Goal: Task Accomplishment & Management: Use online tool/utility

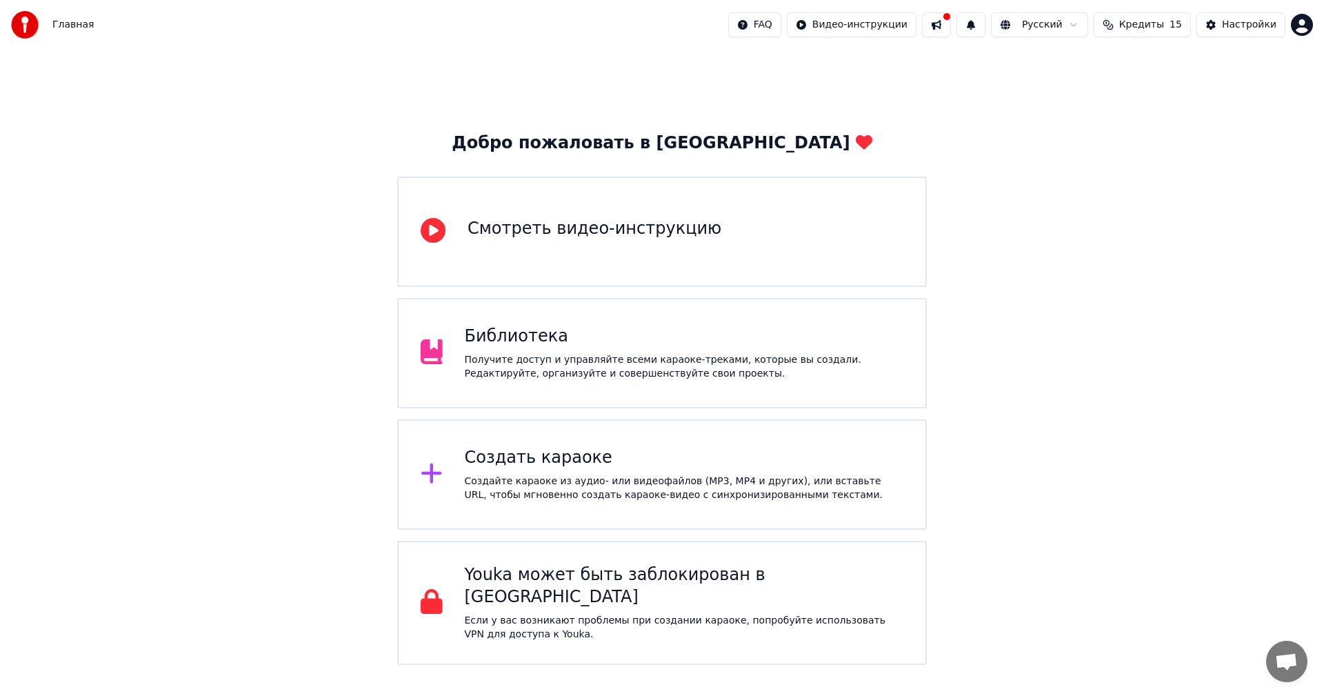
click at [554, 443] on div "Создать караоке Создайте караоке из аудио- или видеофайлов (MP3, MP4 и других),…" at bounding box center [661, 474] width 529 height 110
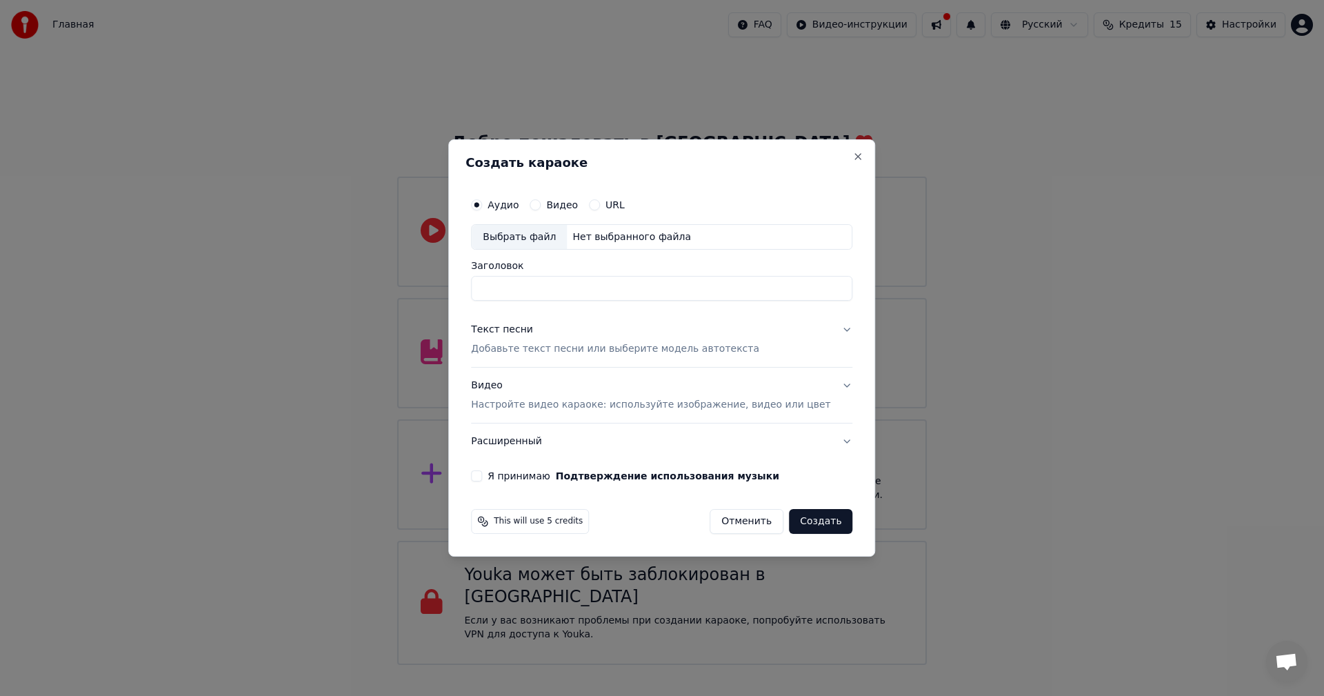
click at [564, 285] on input "Заголовок" at bounding box center [661, 288] width 381 height 25
click at [543, 241] on div "Выбрать файл" at bounding box center [519, 237] width 95 height 25
type input "**********"
click at [523, 351] on p "Добавьте текст песни или выберите модель автотекста" at bounding box center [615, 350] width 288 height 14
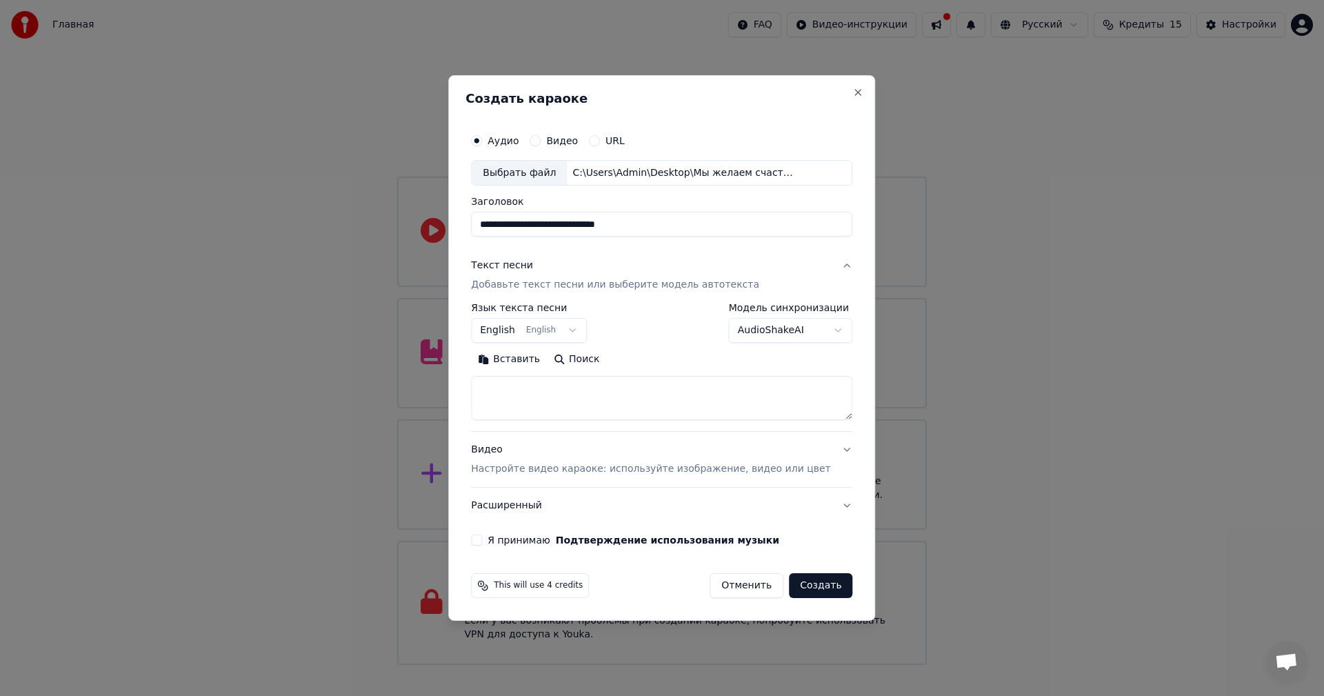
click at [529, 397] on textarea at bounding box center [661, 398] width 381 height 44
paste textarea "**********"
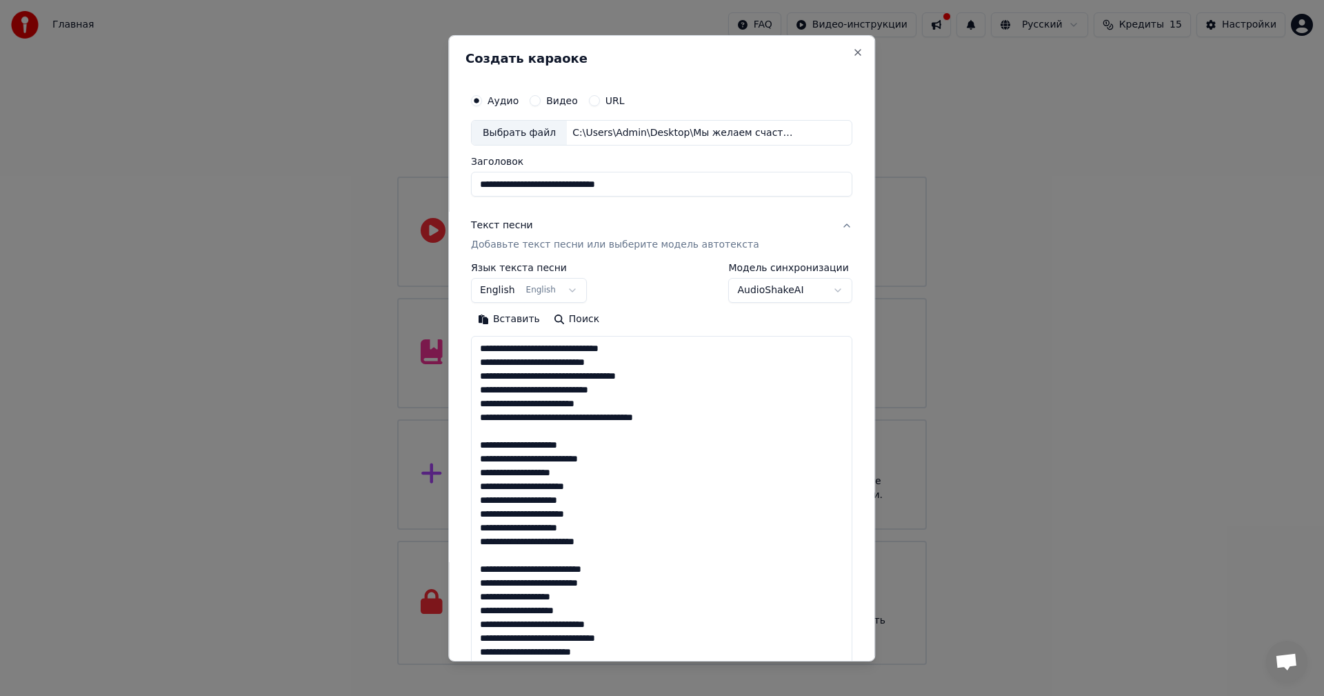
scroll to position [596, 0]
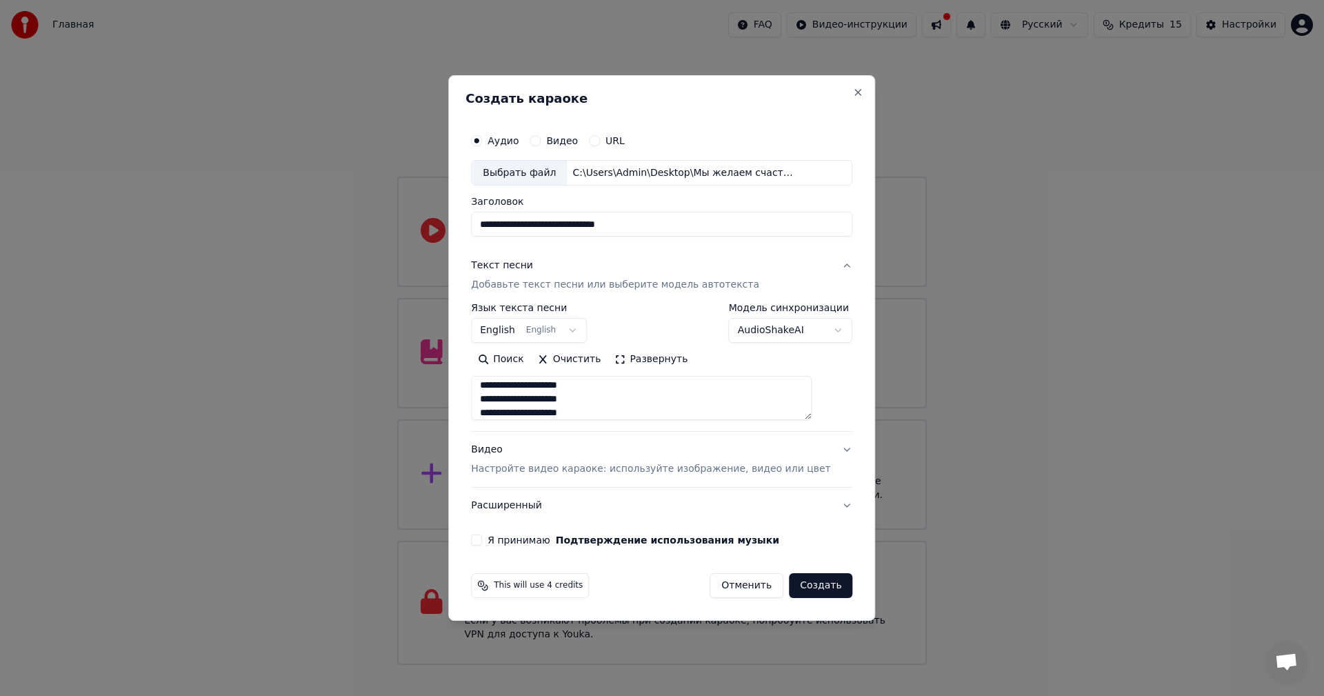
type textarea "**********"
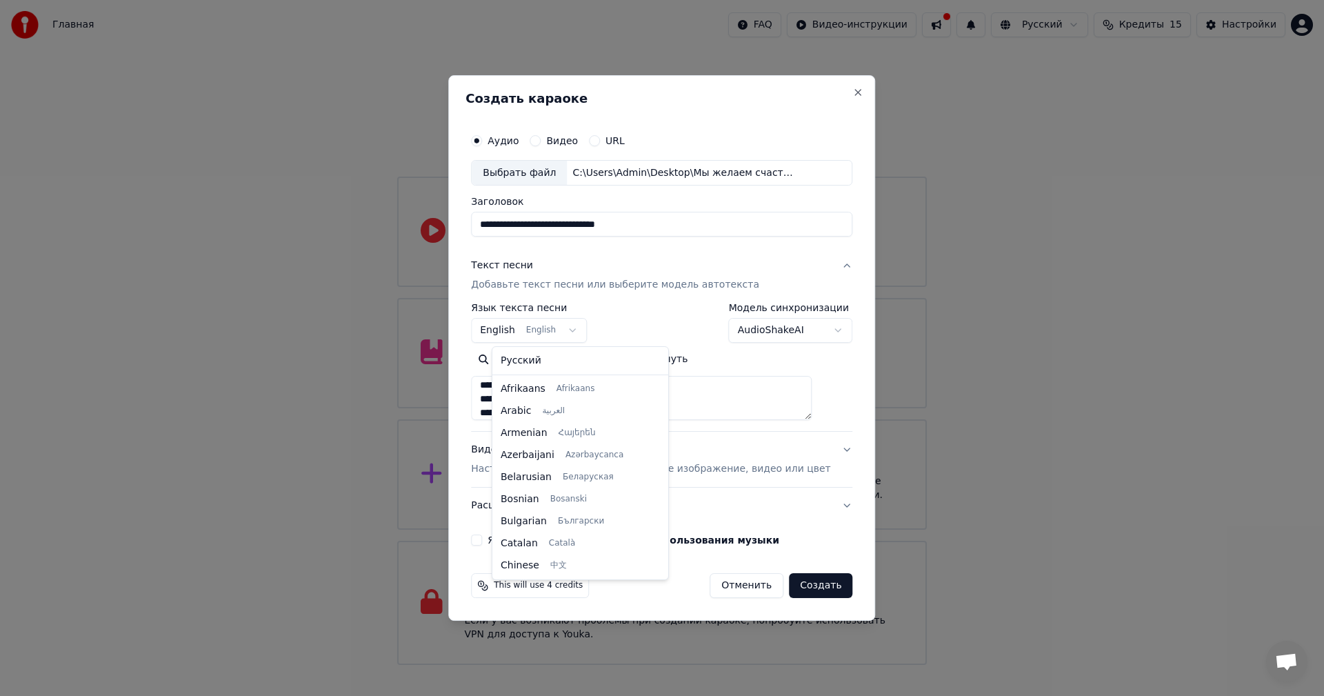
click at [571, 331] on body "Главная FAQ Видео-инструкции Русский Кредиты 15 Настройки Добро пожаловать в Yo…" at bounding box center [662, 332] width 1324 height 665
select select "**"
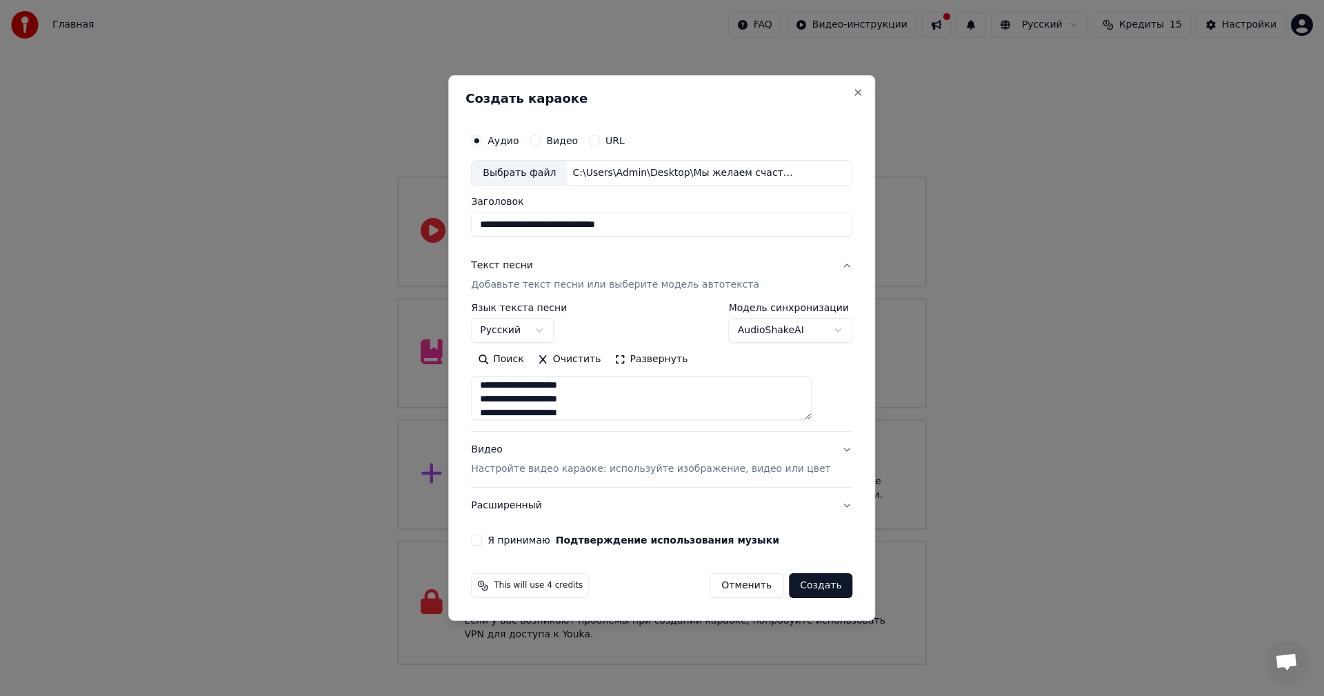
scroll to position [602, 0]
click at [597, 469] on p "Настройте видео караоке: используйте изображение, видео или цвет" at bounding box center [650, 469] width 359 height 14
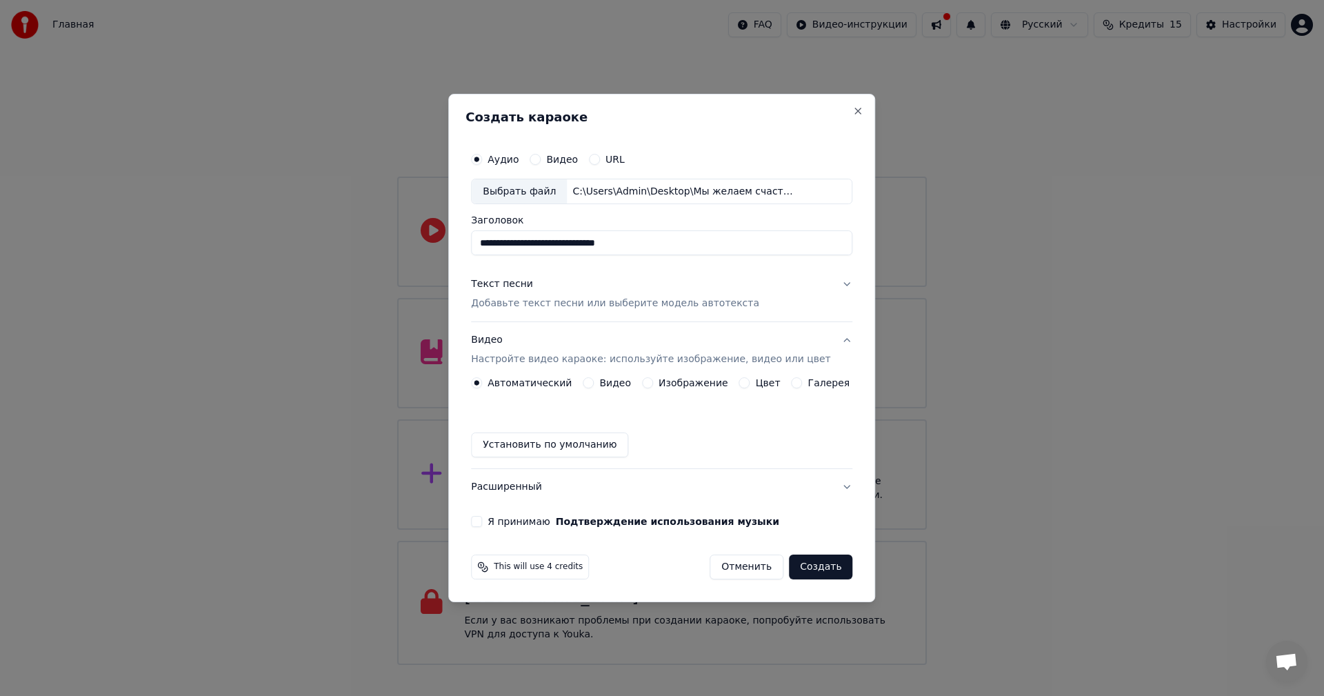
click at [671, 385] on label "Изображение" at bounding box center [693, 383] width 70 height 10
click at [653, 385] on button "Изображение" at bounding box center [647, 382] width 11 height 11
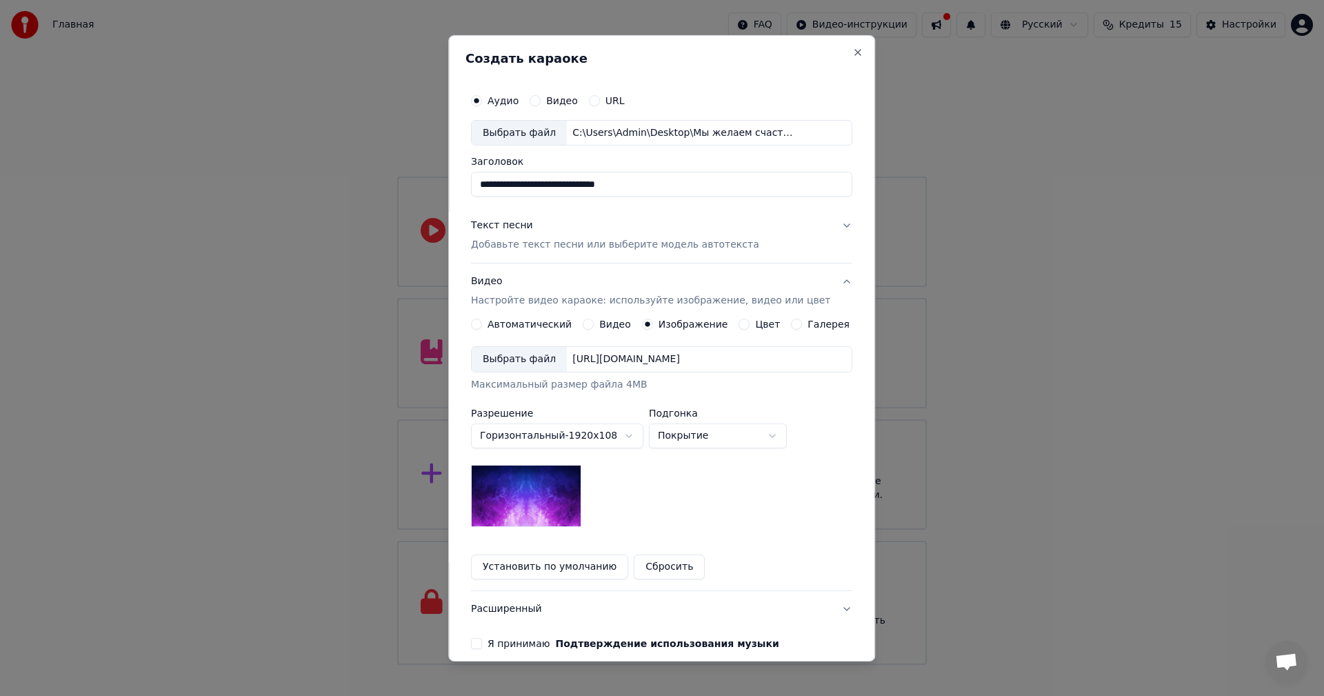
click at [522, 365] on div "Выбрать файл" at bounding box center [519, 359] width 95 height 25
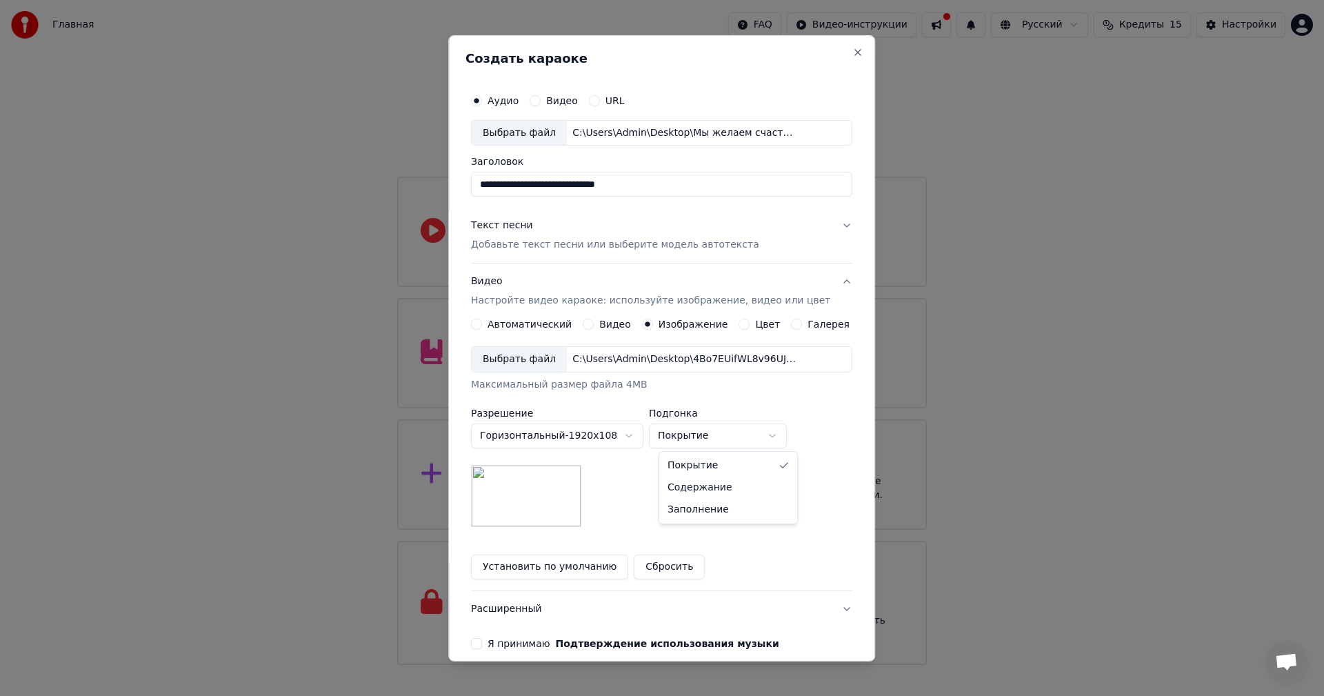
click at [700, 434] on body "Главная FAQ Видео-инструкции Русский Кредиты 15 Настройки Добро пожаловать в Yo…" at bounding box center [662, 332] width 1324 height 665
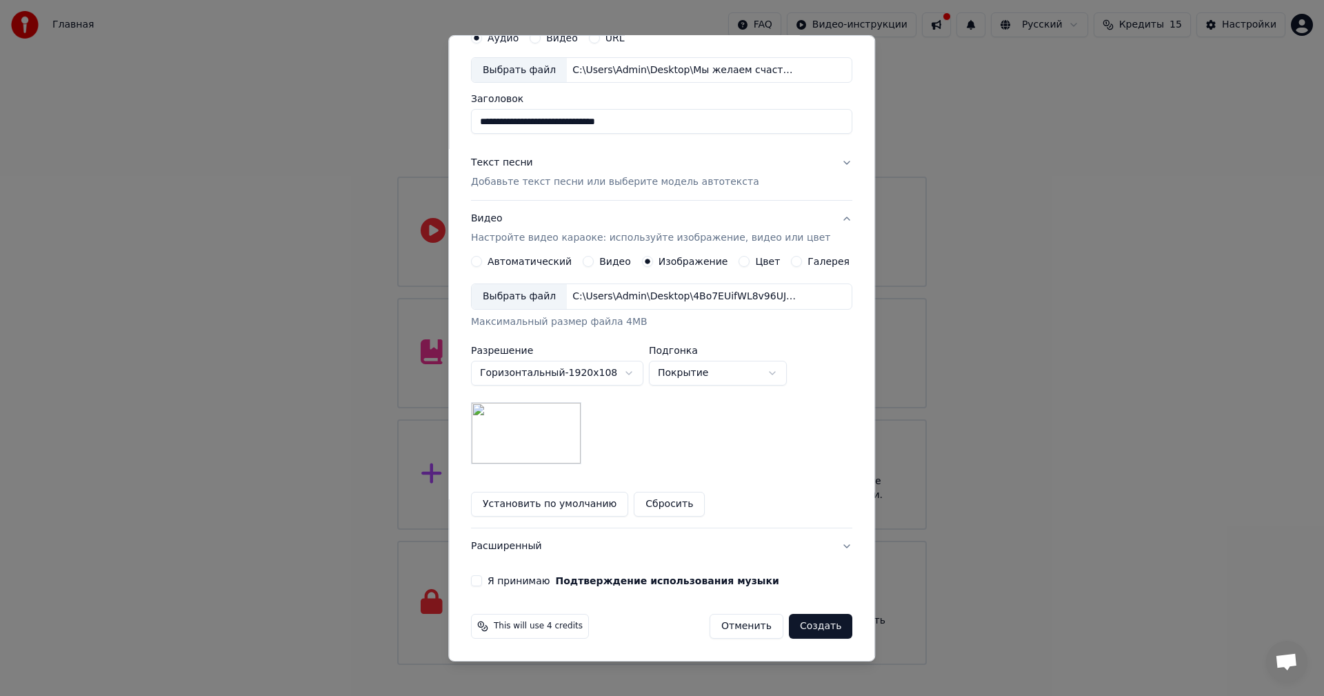
click at [512, 547] on button "Расширенный" at bounding box center [661, 546] width 381 height 36
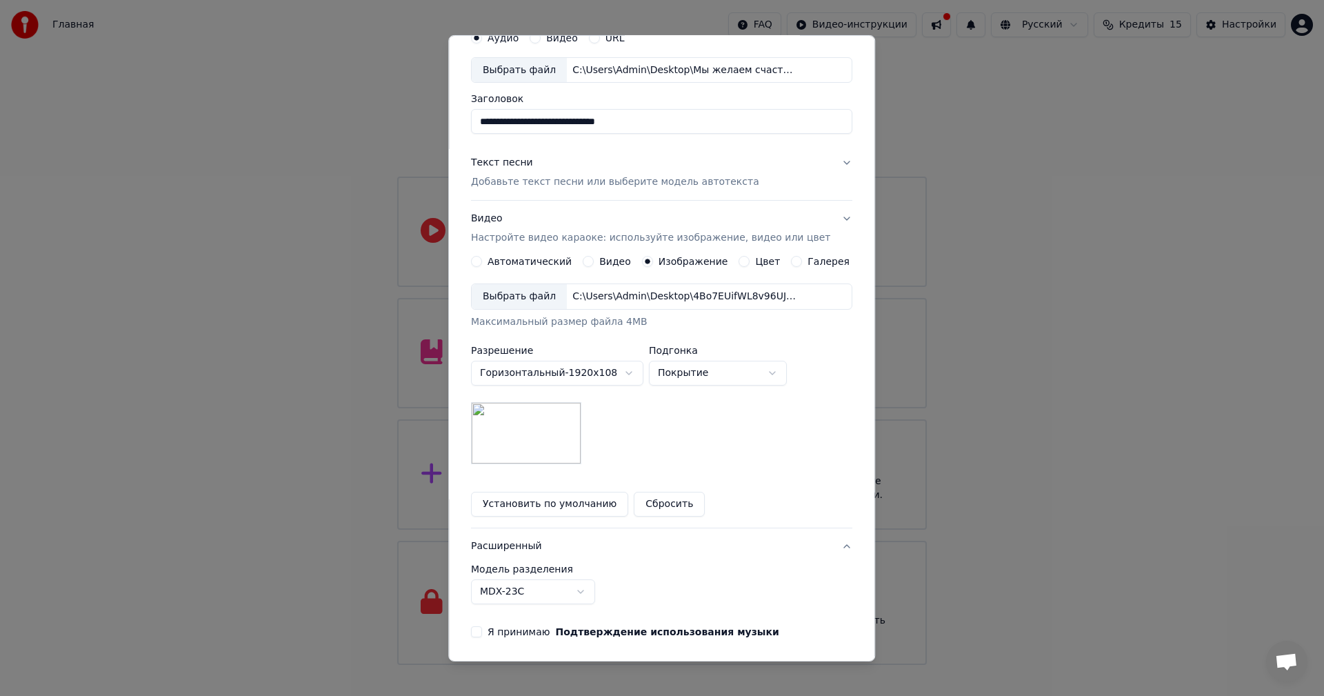
scroll to position [0, 0]
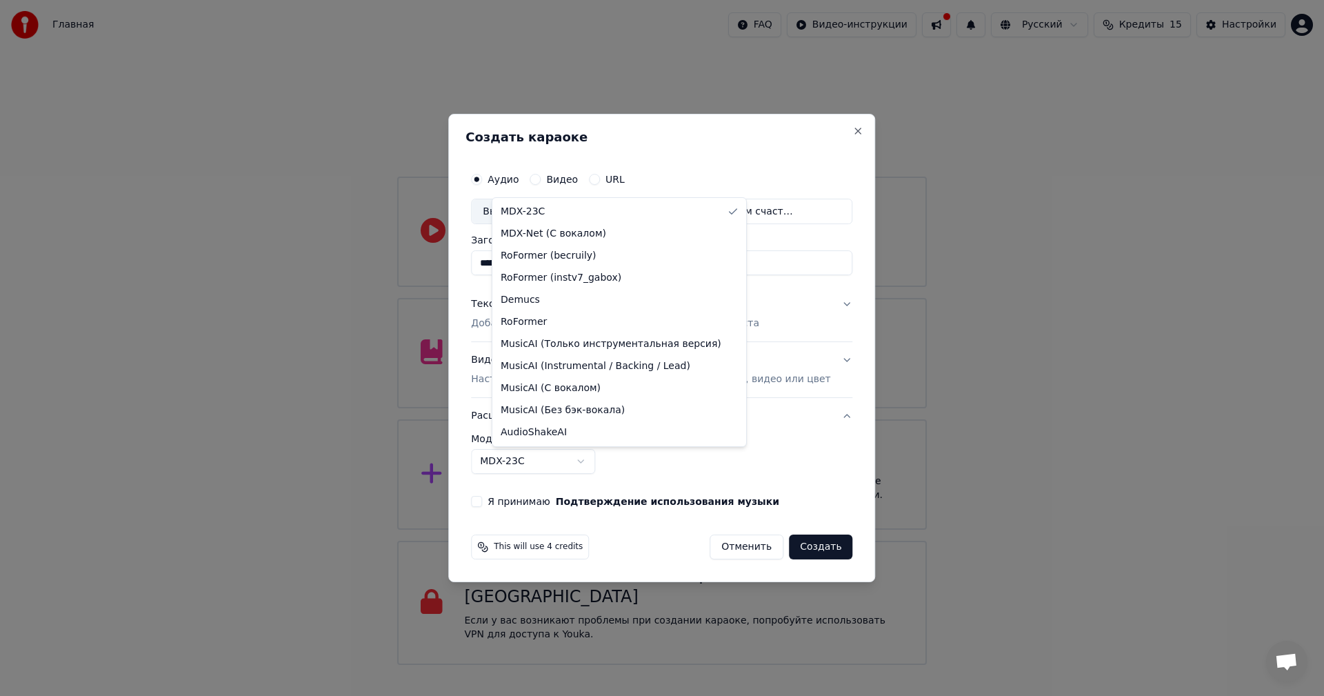
click at [547, 461] on body "Главная FAQ Видео-инструкции Русский Кредиты 15 Настройки Добро пожаловать в Yo…" at bounding box center [662, 332] width 1324 height 665
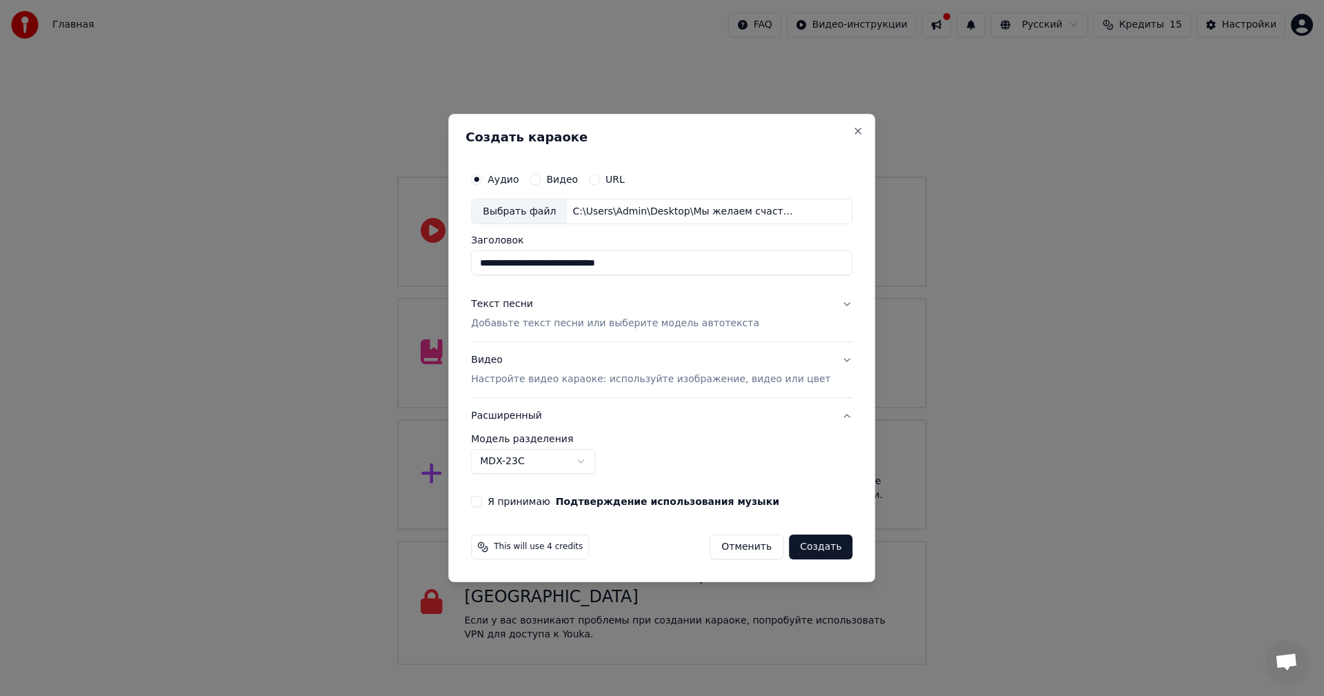
click at [547, 461] on body "Главная FAQ Видео-инструкции Русский Кредиты 15 Настройки Добро пожаловать в Yo…" at bounding box center [662, 332] width 1324 height 665
click at [482, 502] on button "Я принимаю Подтверждение использования музыки" at bounding box center [476, 501] width 11 height 11
click at [791, 549] on button "Создать" at bounding box center [820, 546] width 63 height 25
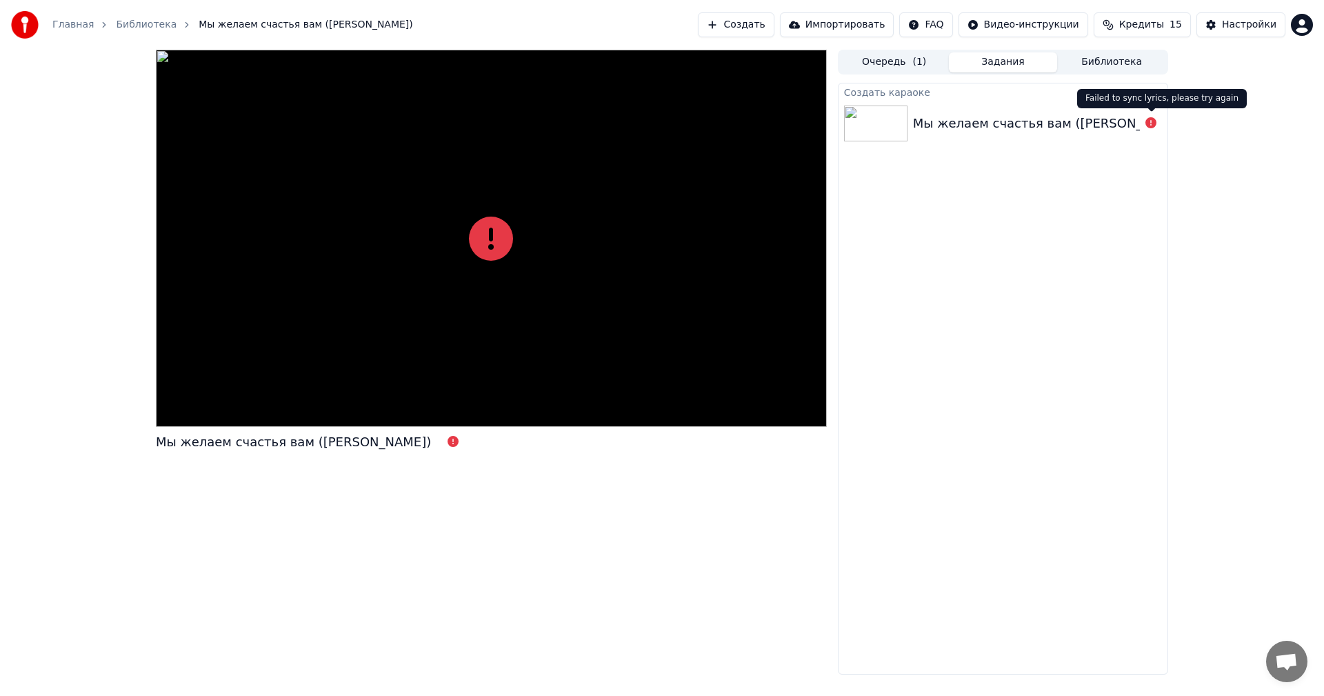
click at [1149, 120] on icon at bounding box center [1150, 122] width 11 height 11
click at [1107, 121] on div "Мы желаем счастья вам (минус бэк)" at bounding box center [1050, 123] width 275 height 19
click at [1097, 68] on button "Библиотека" at bounding box center [1111, 62] width 109 height 20
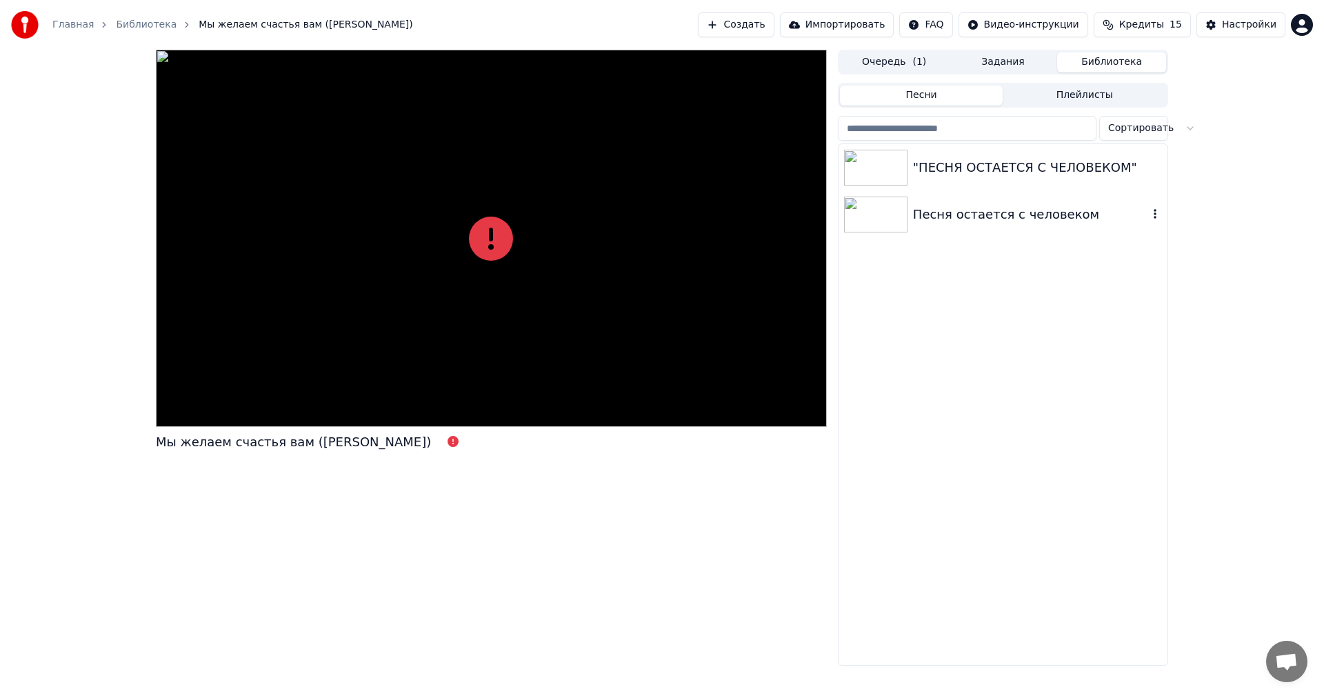
click at [1016, 210] on div "Песня остается с человеком" at bounding box center [1030, 214] width 235 height 19
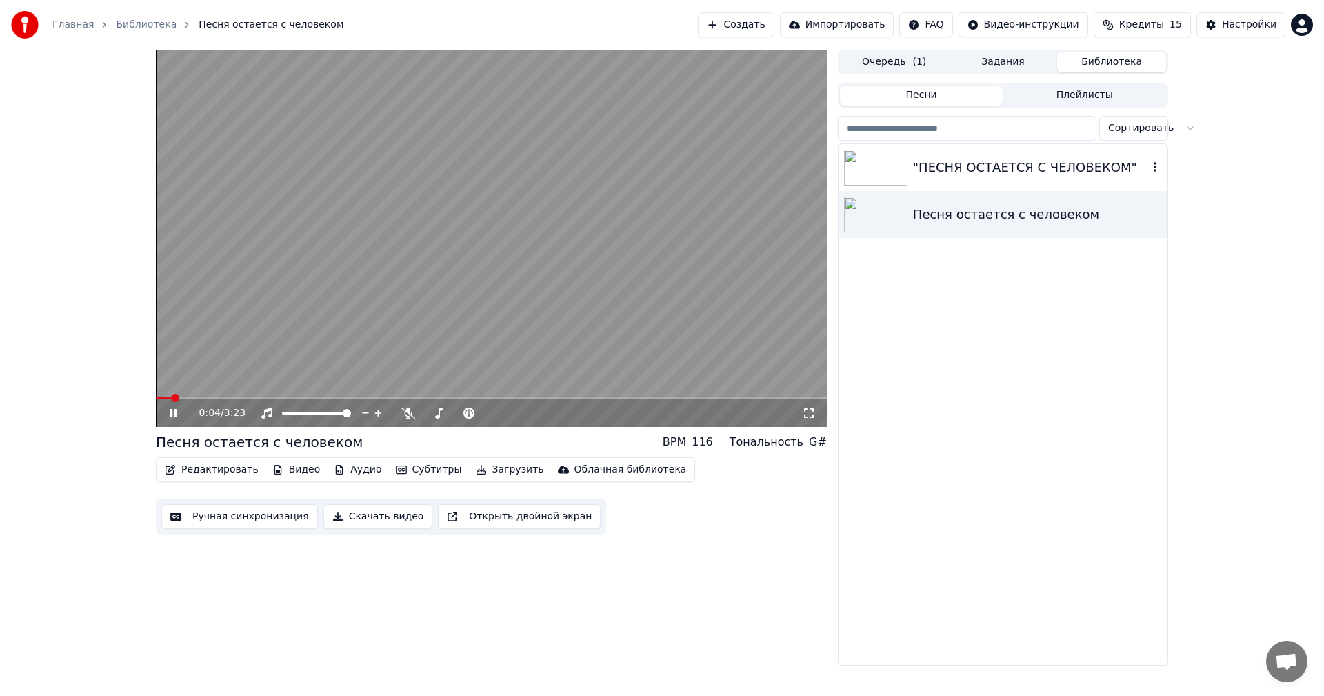
click at [969, 161] on div ""ПЕСНЯ ОСТАЕТСЯ С ЧЕЛОВЕКОМ"" at bounding box center [1030, 167] width 235 height 19
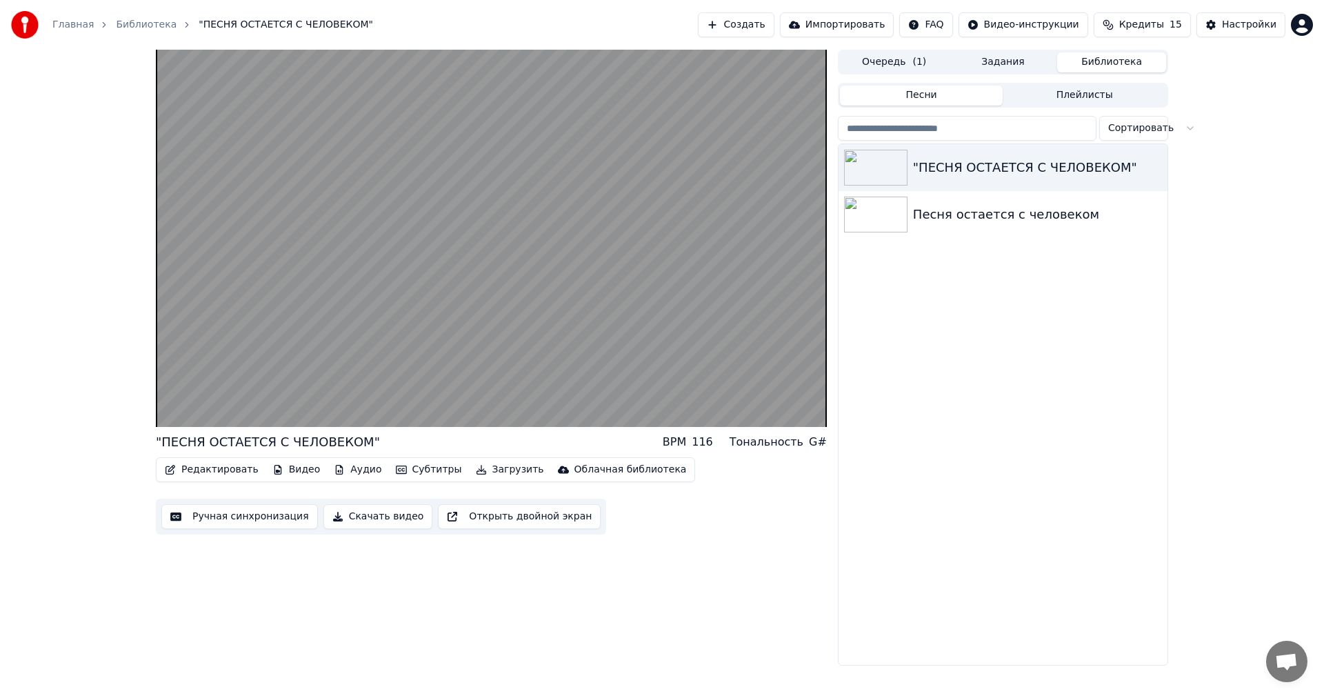
click at [992, 61] on button "Задания" at bounding box center [1003, 62] width 109 height 20
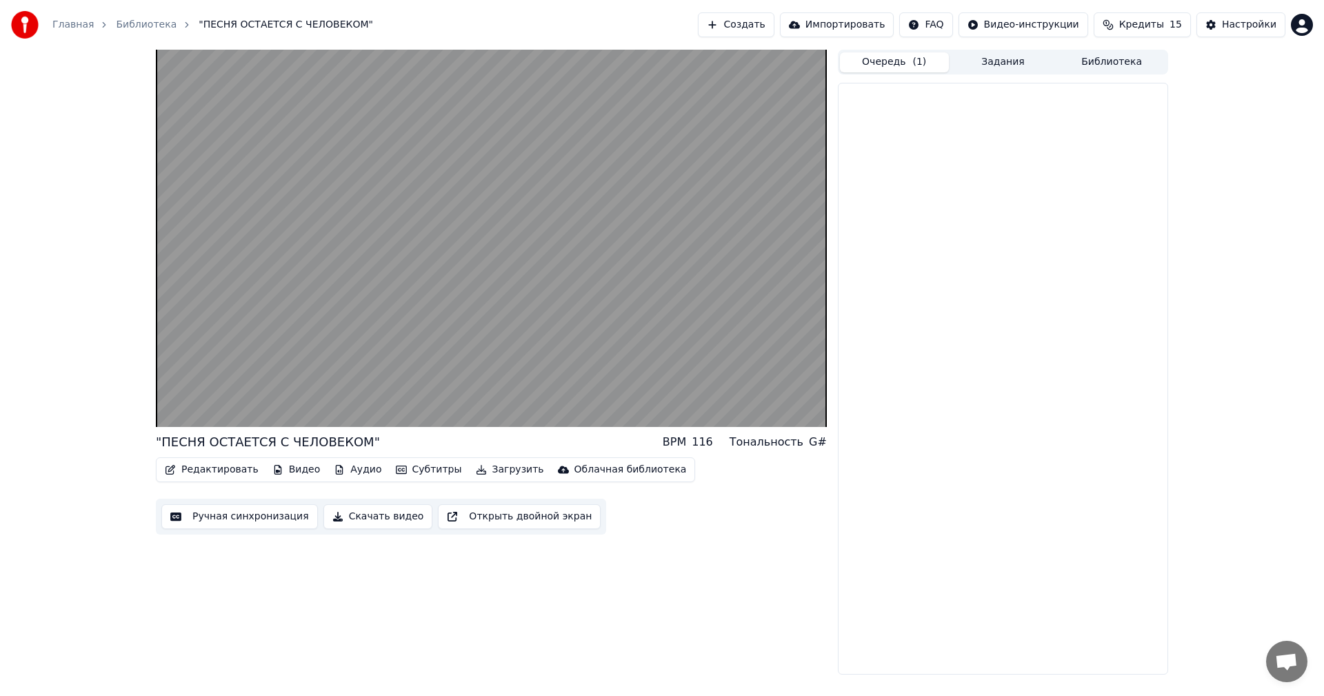
click at [900, 61] on button "Очередь ( 1 )" at bounding box center [894, 62] width 109 height 20
click at [977, 112] on div ""ПЕСНЯ ОСТАЕТСЯ С ЧЕЛОВЕКОМ"" at bounding box center [1039, 106] width 224 height 19
click at [983, 64] on button "Задания" at bounding box center [1003, 62] width 109 height 20
click at [987, 119] on div "Мы желаем счастья вам (минус бэк)" at bounding box center [1050, 123] width 275 height 19
click at [973, 135] on div "Мы желаем счастья вам (минус бэк)" at bounding box center [1002, 123] width 329 height 47
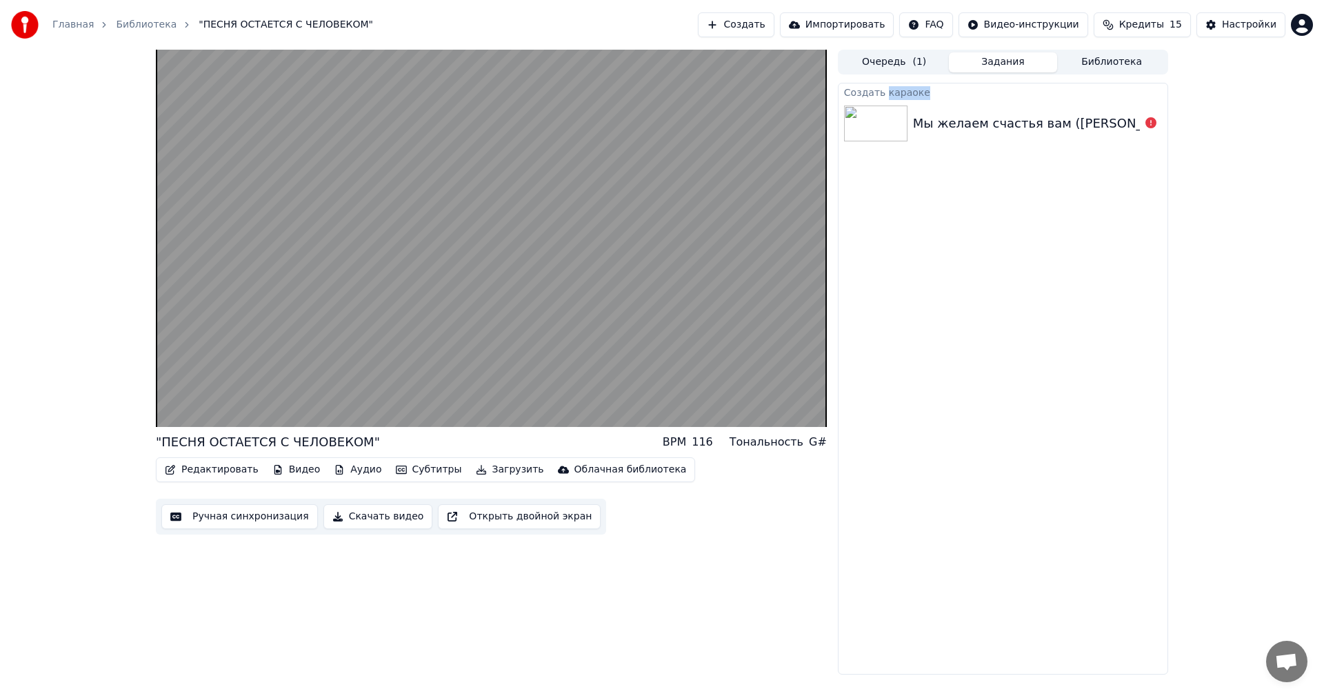
click at [973, 135] on div "Мы желаем счастья вам (минус бэк)" at bounding box center [1002, 123] width 329 height 47
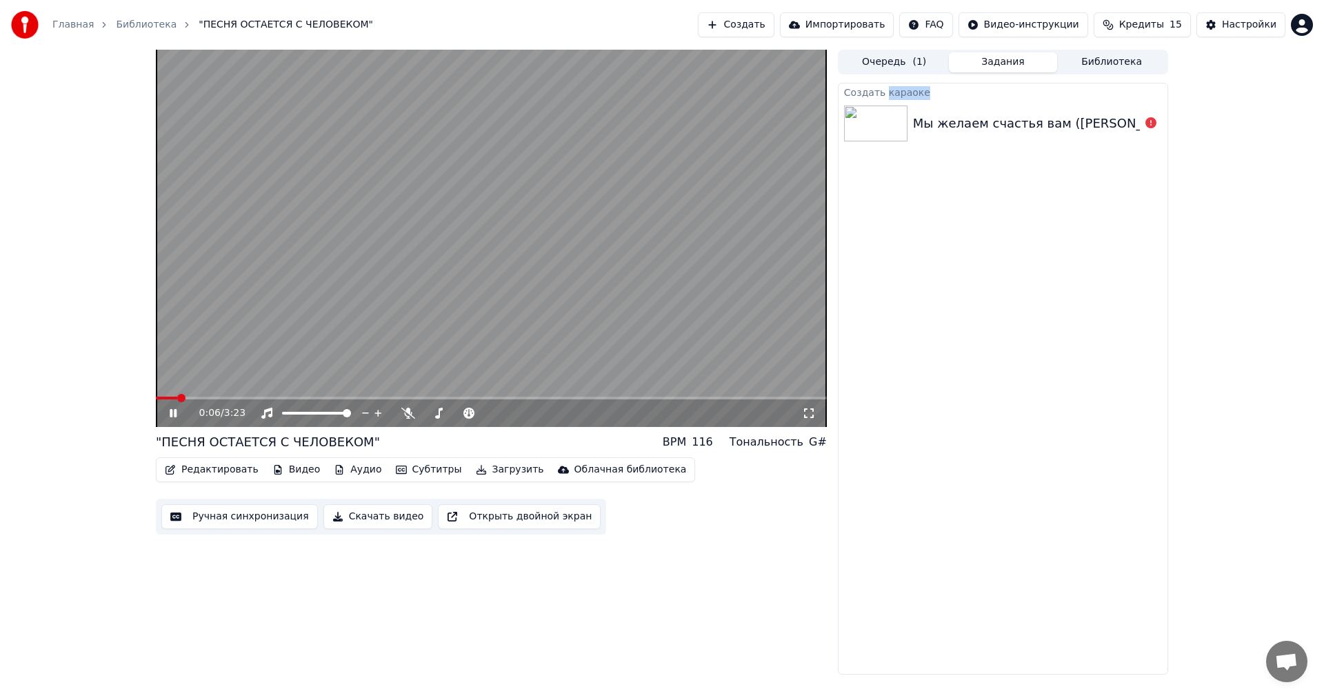
click at [700, 190] on video at bounding box center [491, 238] width 671 height 377
click at [774, 23] on button "Создать" at bounding box center [736, 24] width 76 height 25
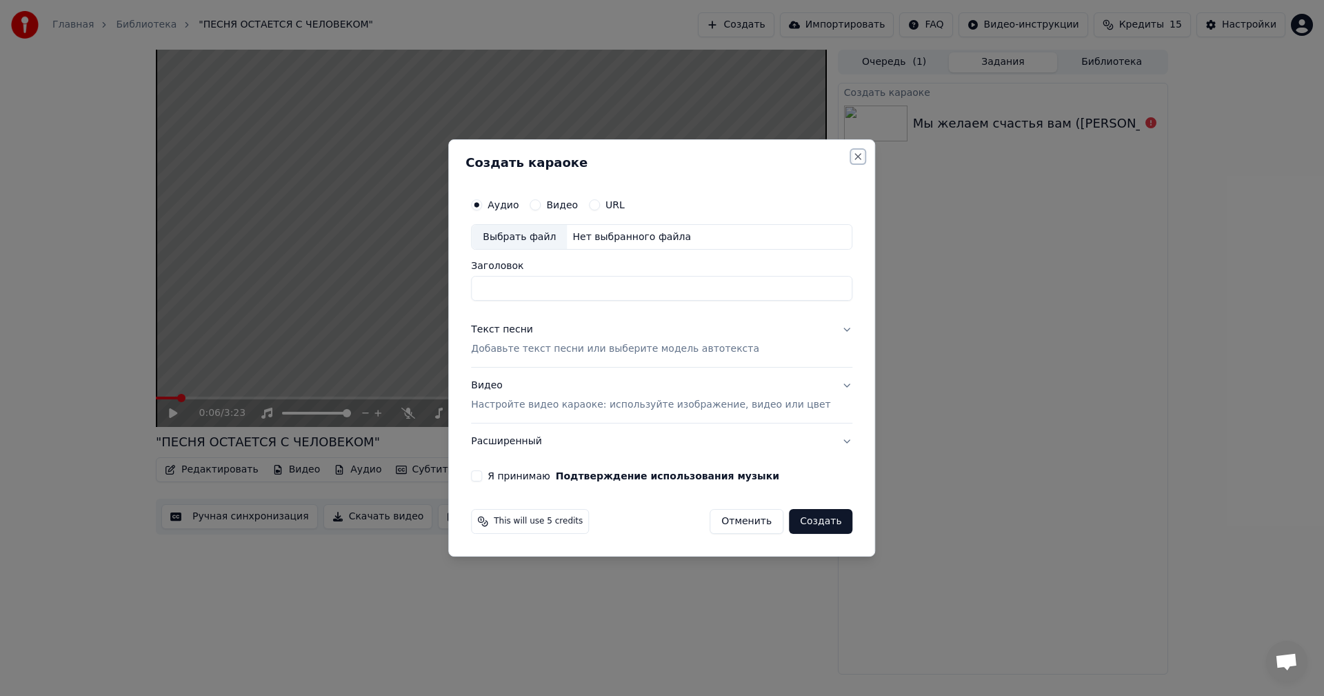
click at [853, 157] on button "Close" at bounding box center [858, 156] width 11 height 11
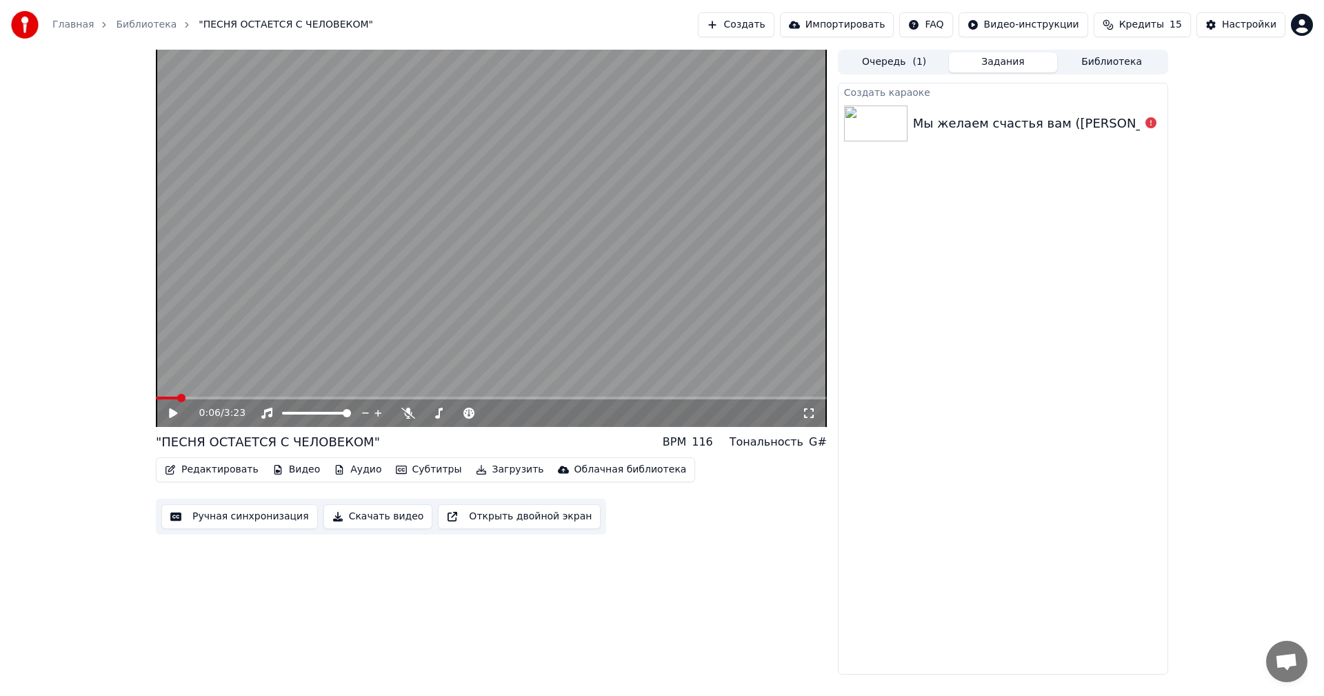
click at [1295, 23] on html "Главная Библиотека "ПЕСНЯ ОСТАЕТСЯ С ЧЕЛОВЕКОМ" Создать Импортировать FAQ Видео…" at bounding box center [662, 348] width 1324 height 696
click at [1253, 28] on html "Главная Библиотека "ПЕСНЯ ОСТАЕТСЯ С ЧЕЛОВЕКОМ" Создать Импортировать FAQ Видео…" at bounding box center [662, 348] width 1324 height 696
click at [1253, 28] on div "Настройки" at bounding box center [1249, 25] width 54 height 14
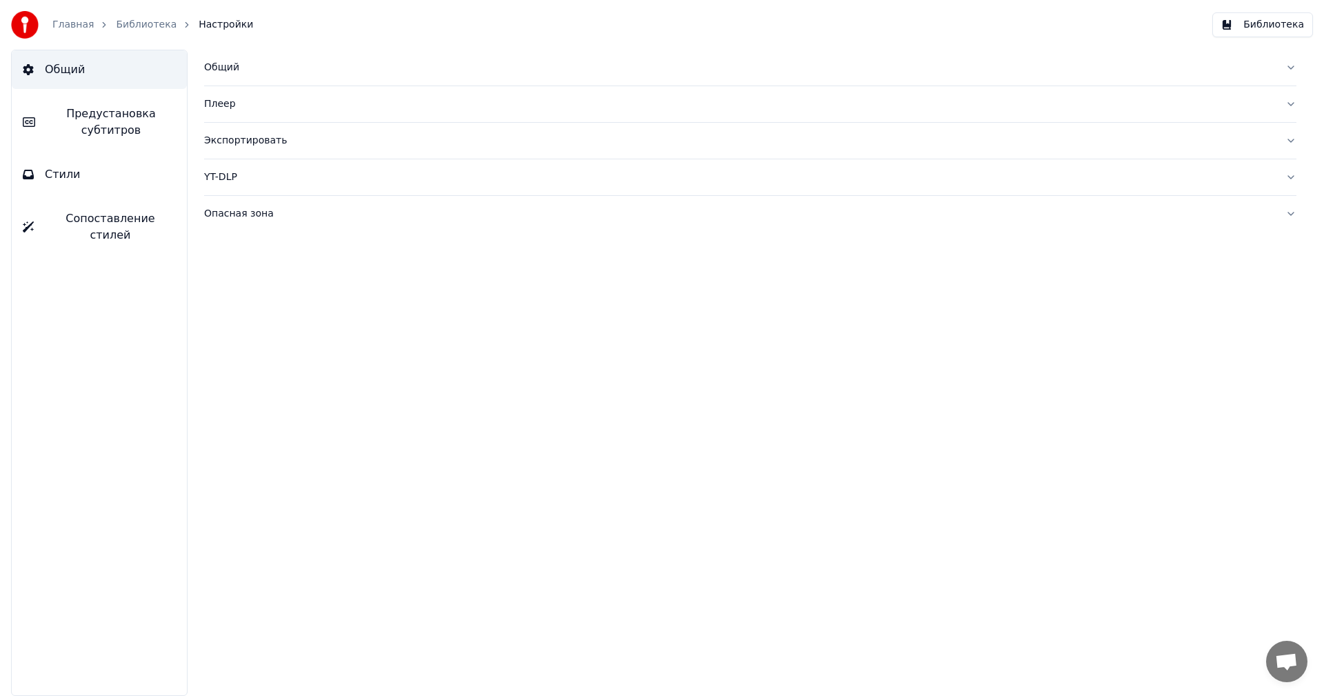
click at [130, 27] on link "Библиотека" at bounding box center [146, 25] width 61 height 14
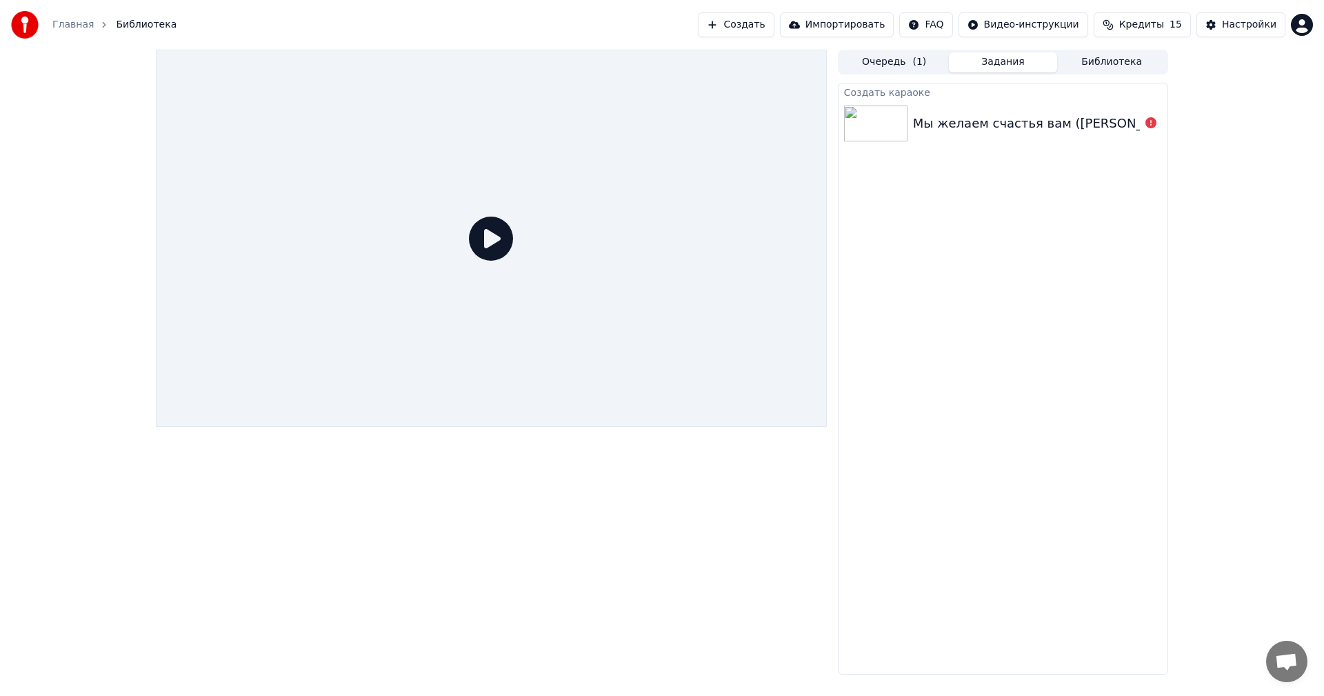
click at [82, 26] on link "Главная" at bounding box center [72, 25] width 41 height 14
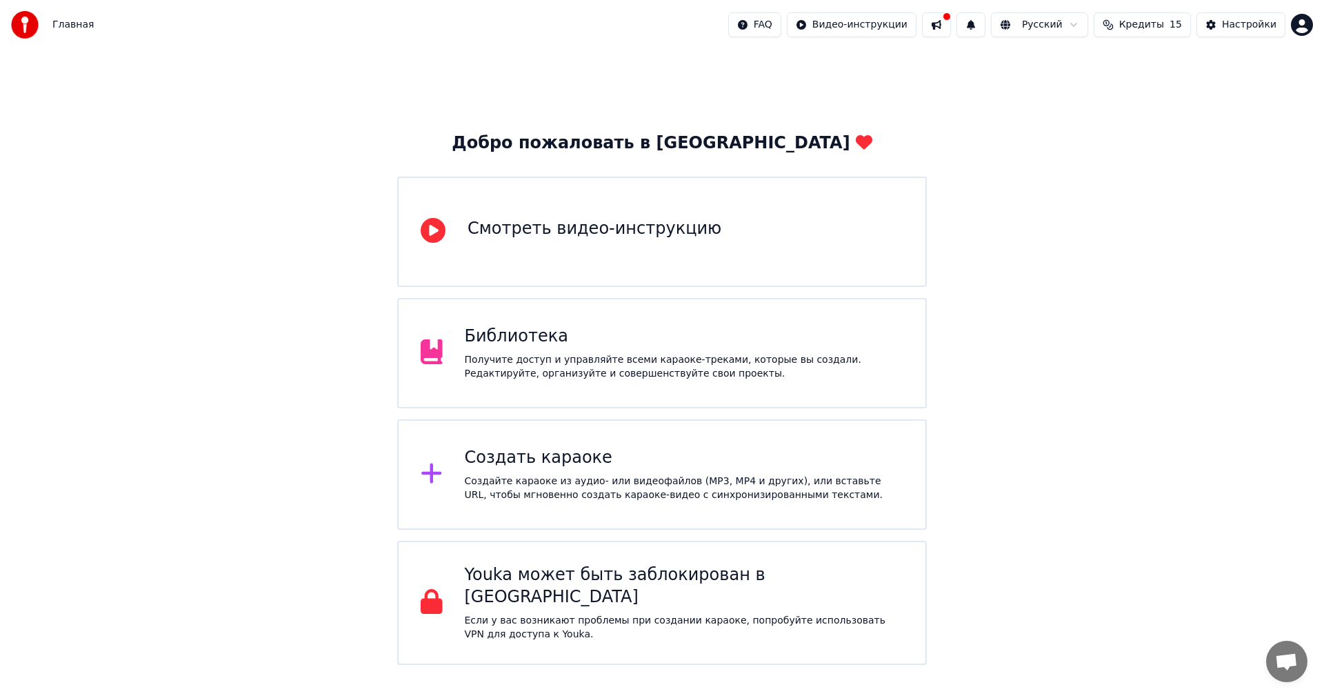
click at [565, 614] on p "Если у вас возникают проблемы при создании караоке, попробуйте использовать VPN…" at bounding box center [684, 628] width 439 height 28
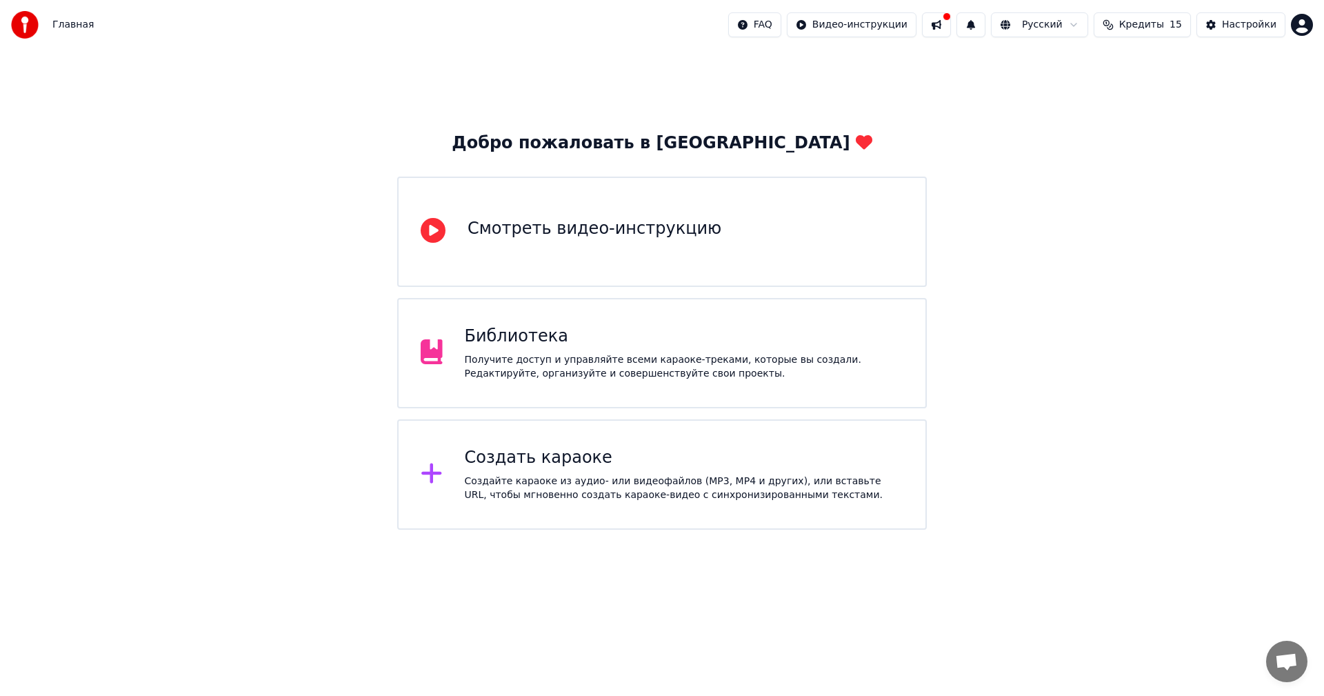
click at [552, 242] on div "Смотреть видео-инструкцию" at bounding box center [594, 232] width 254 height 28
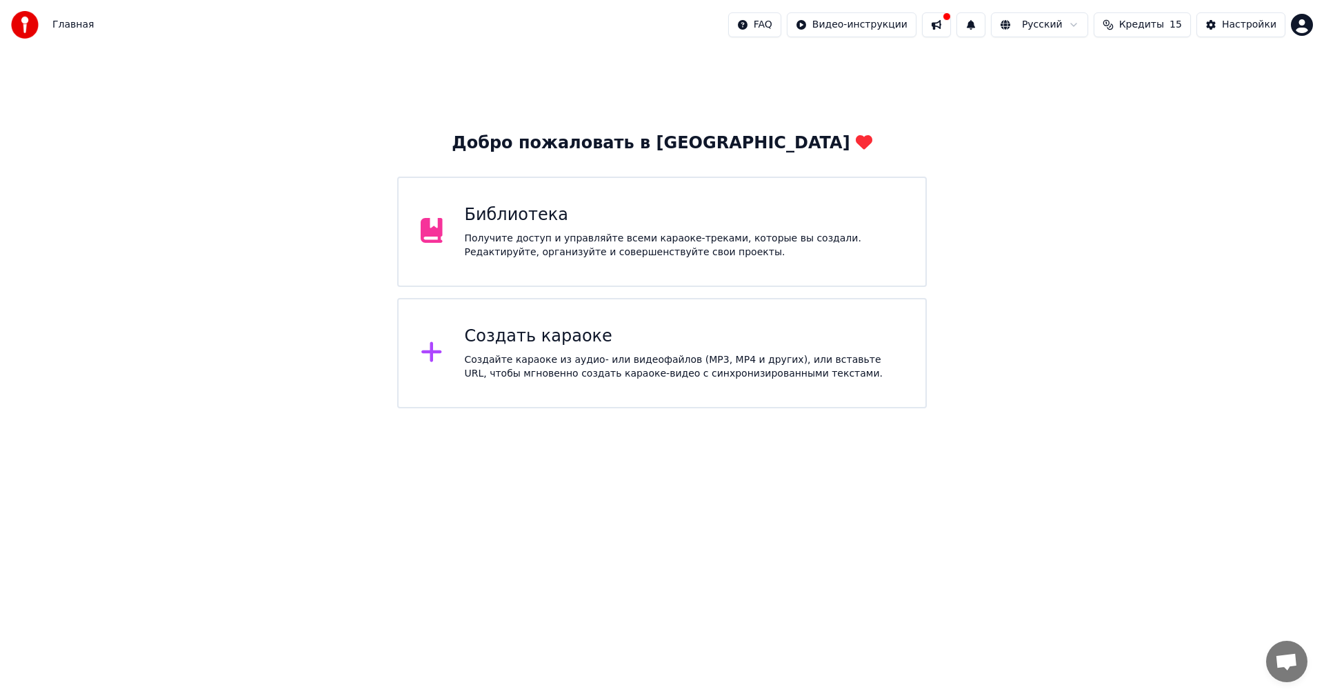
click at [566, 343] on div "Создать караоке" at bounding box center [684, 336] width 439 height 22
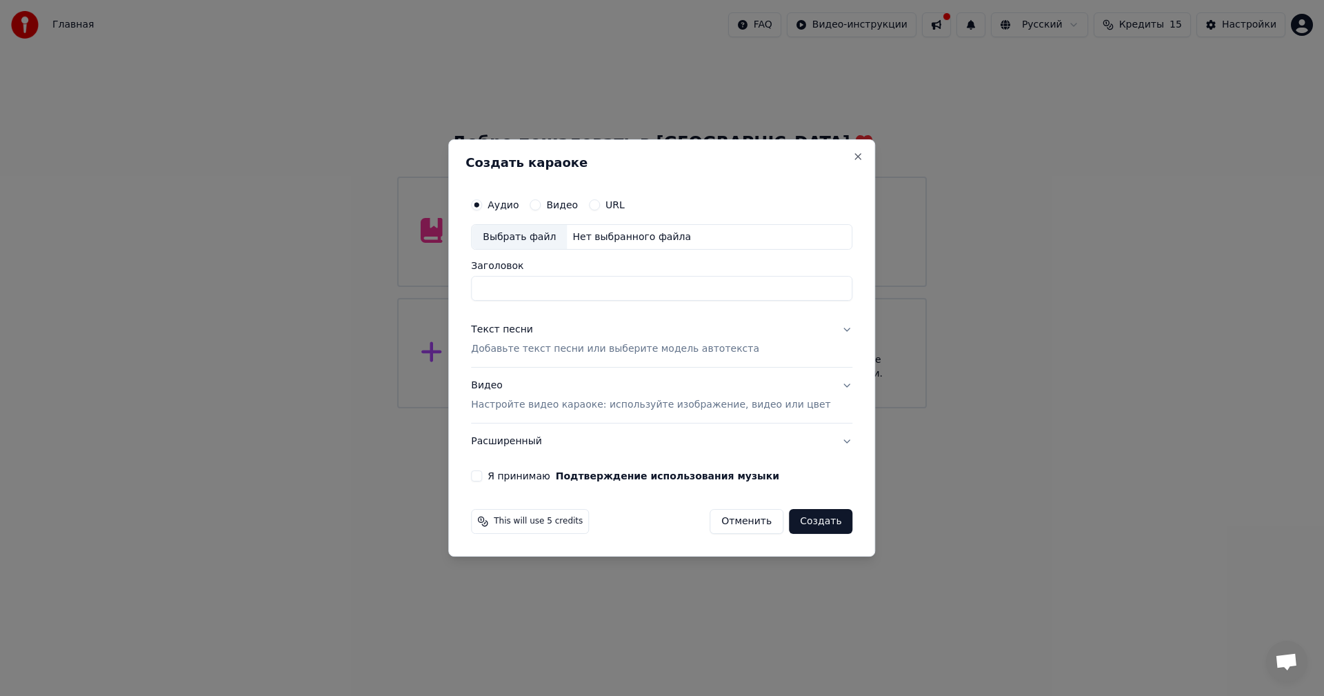
click at [578, 208] on label "Видео" at bounding box center [562, 205] width 32 height 10
click at [541, 208] on button "Видео" at bounding box center [534, 204] width 11 height 11
click at [625, 205] on label "URL" at bounding box center [614, 205] width 19 height 10
click at [600, 205] on button "URL" at bounding box center [594, 204] width 11 height 11
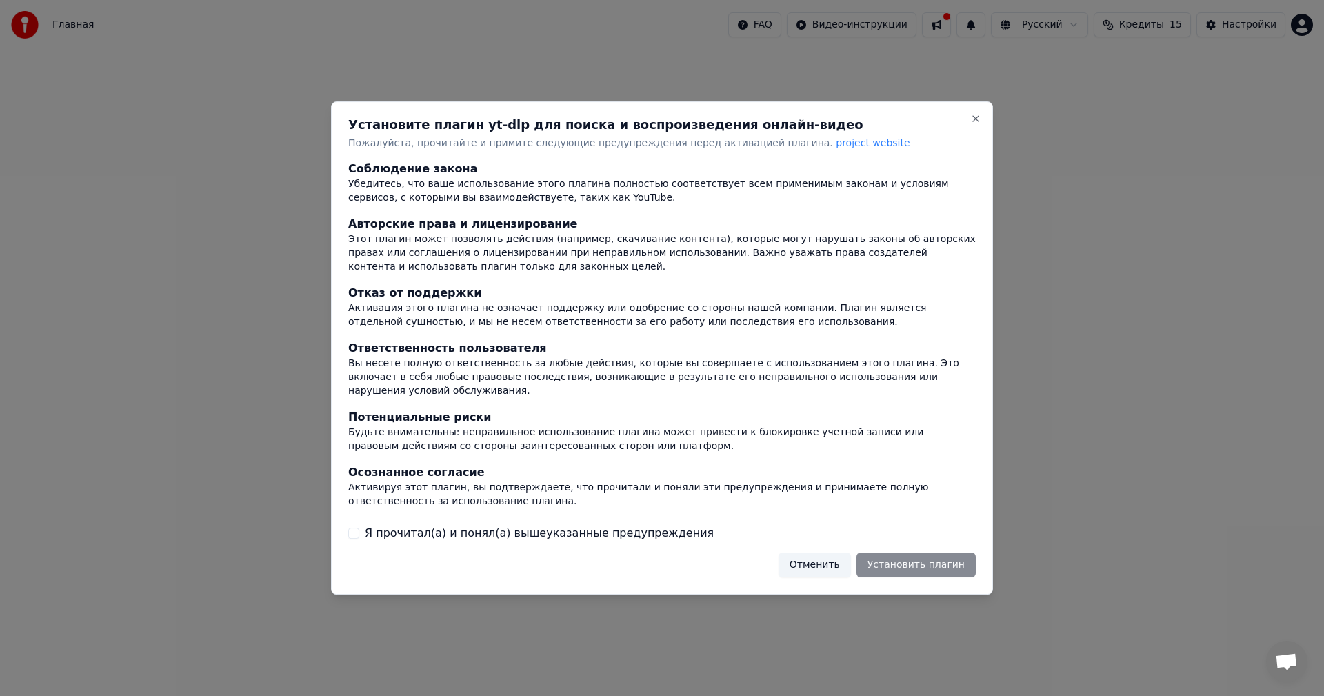
click at [909, 555] on div "Отменить Установить плагин" at bounding box center [876, 564] width 197 height 25
click at [901, 553] on div "Отменить Установить плагин" at bounding box center [876, 564] width 197 height 25
click at [975, 123] on button "Close" at bounding box center [975, 118] width 11 height 11
click at [974, 124] on button "Close" at bounding box center [975, 118] width 11 height 11
click at [846, 556] on button "Отменить" at bounding box center [814, 564] width 72 height 25
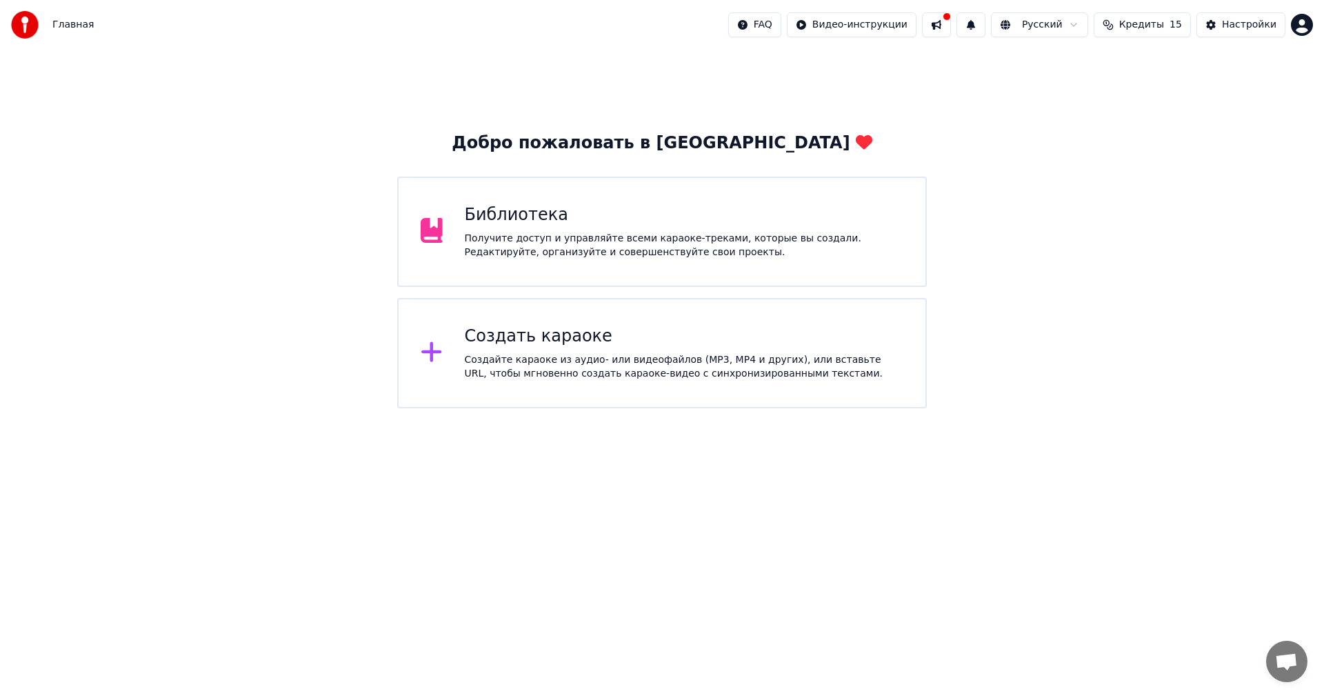
click at [619, 346] on div "Создать караоке" at bounding box center [684, 336] width 439 height 22
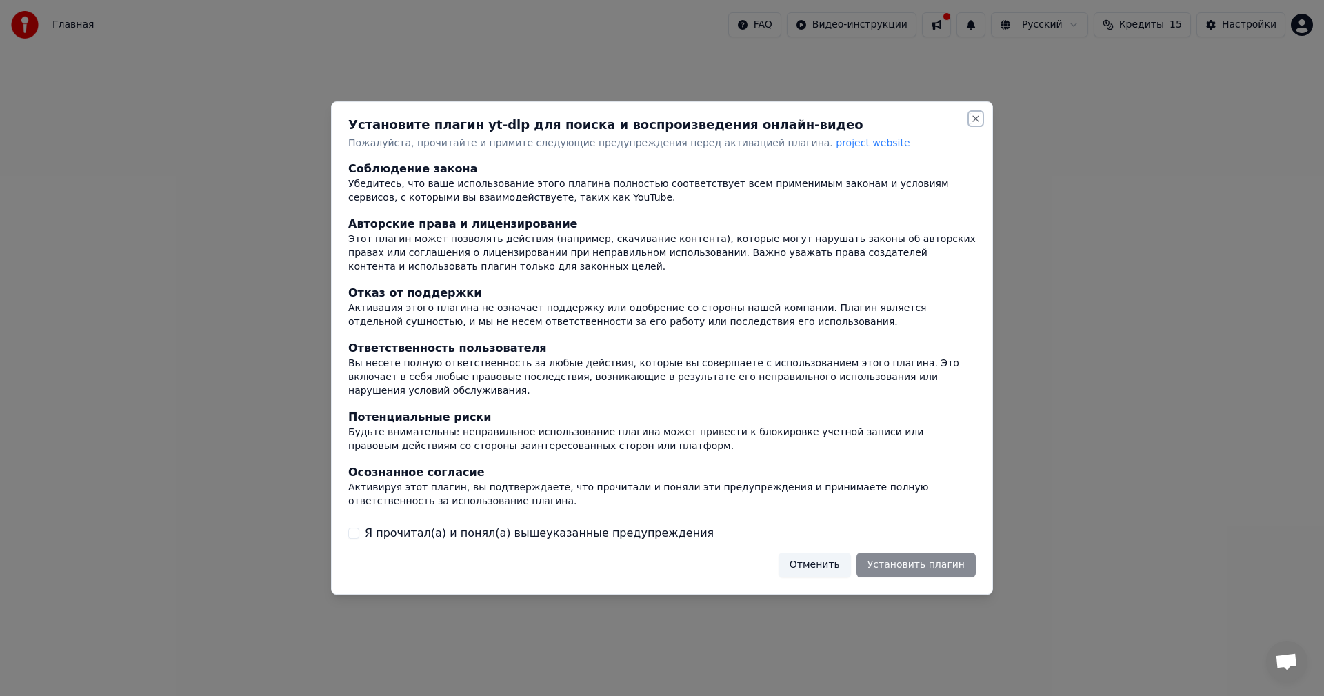
click at [973, 124] on button "Close" at bounding box center [975, 118] width 11 height 11
click at [834, 558] on button "Отменить" at bounding box center [814, 564] width 72 height 25
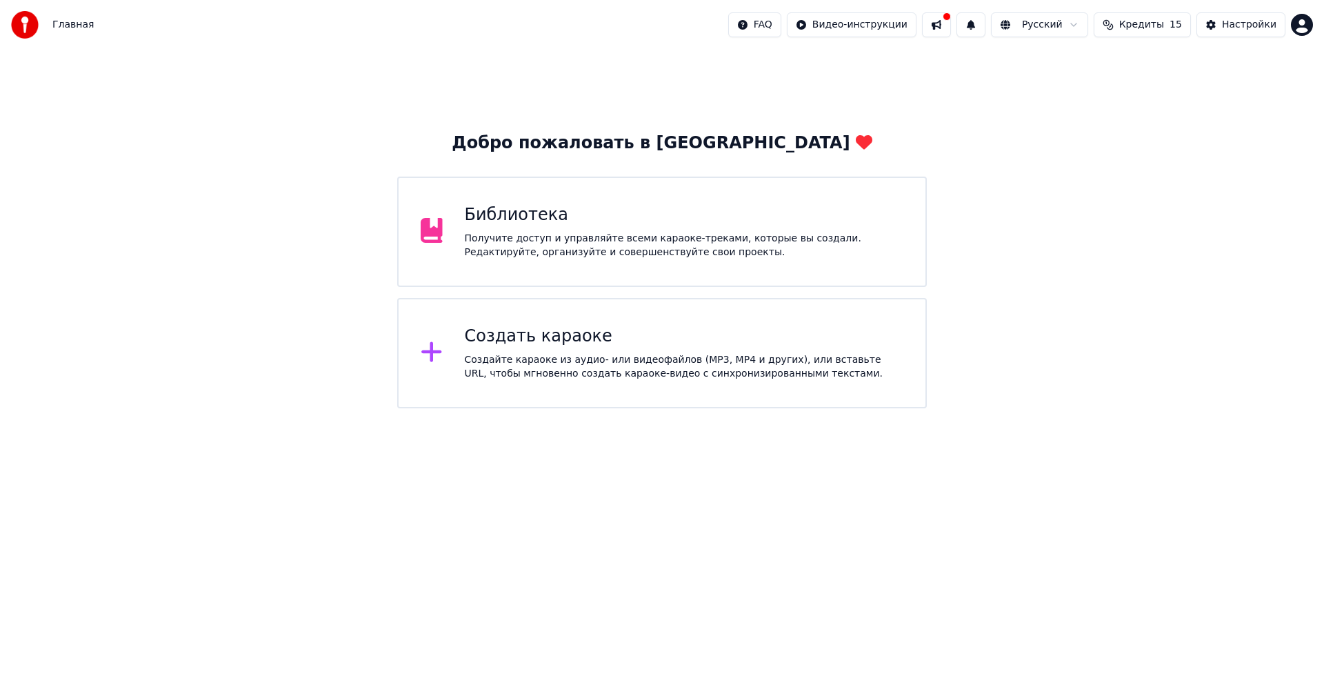
click at [542, 335] on div "Создать караоке" at bounding box center [684, 336] width 439 height 22
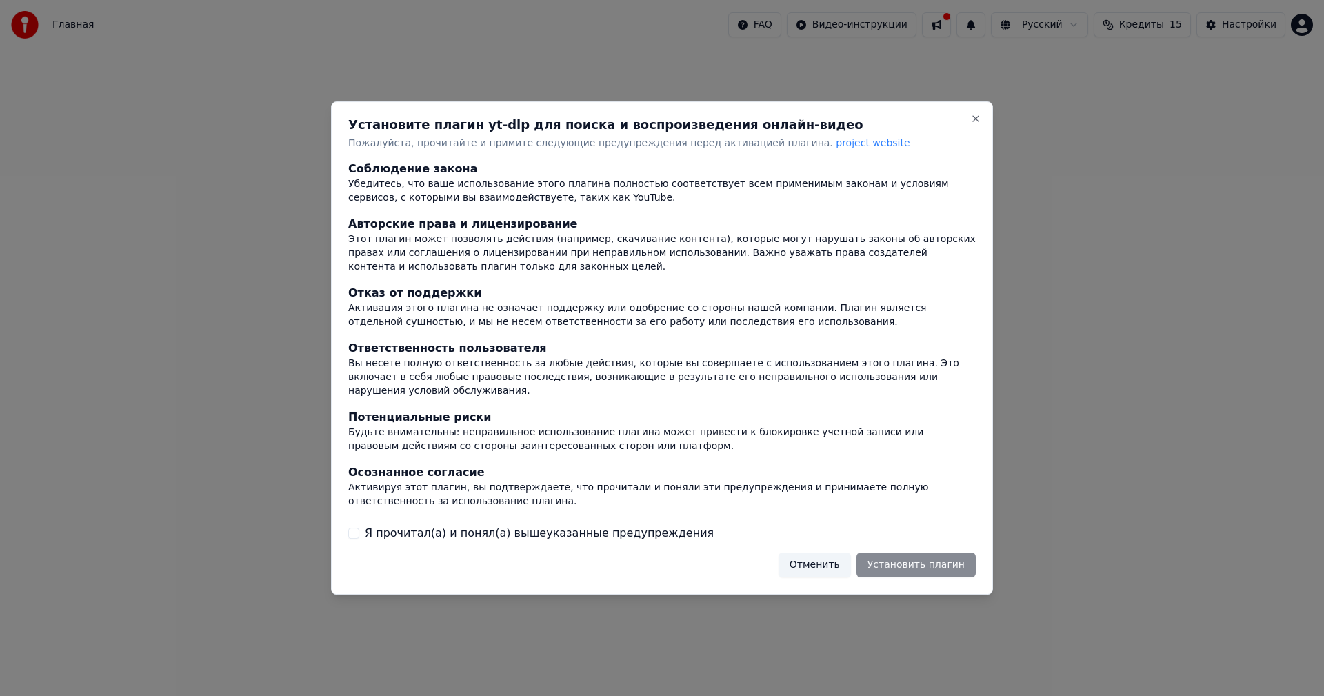
click at [349, 535] on div "Установите плагин yt-dlp для поиска и воспроизведения онлайн-видео Пожалуйста, …" at bounding box center [662, 348] width 662 height 494
click at [355, 528] on button "Я прочитал(а) и понял(а) вышеуказанные предупреждения" at bounding box center [353, 532] width 11 height 11
click at [916, 552] on button "Установить плагин" at bounding box center [915, 564] width 119 height 25
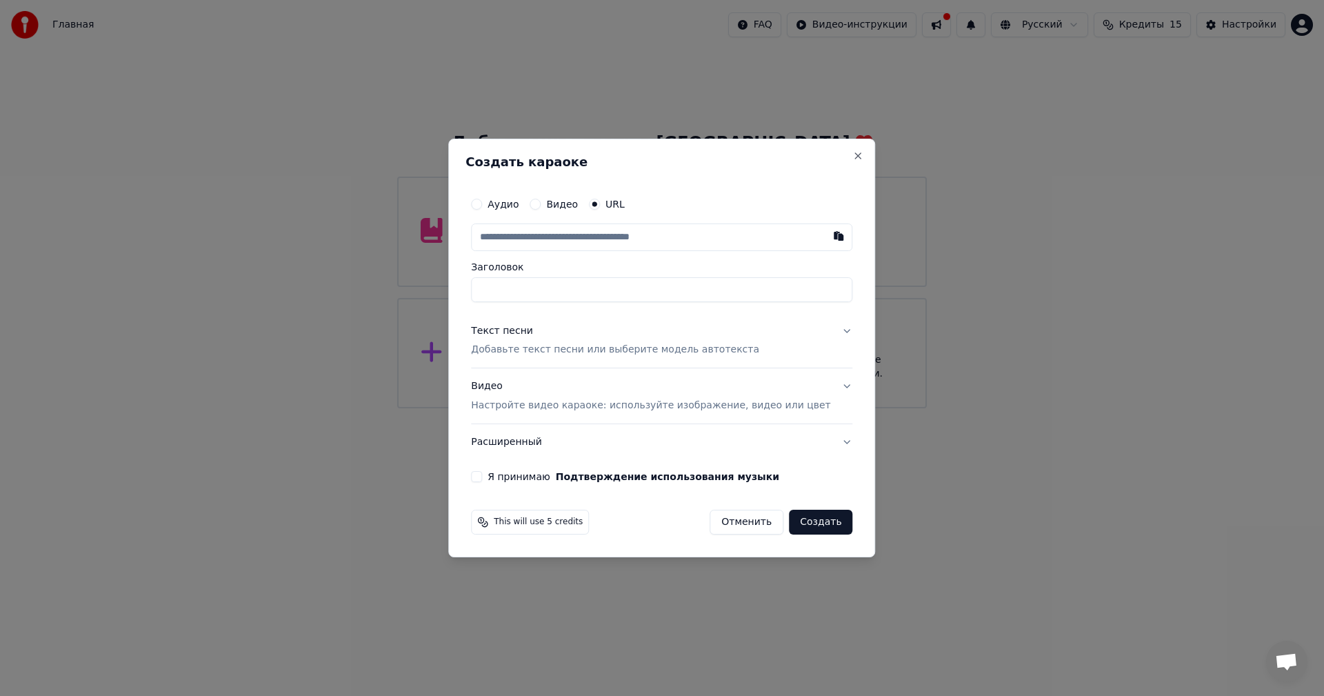
click at [563, 201] on label "Видео" at bounding box center [562, 204] width 32 height 10
click at [541, 201] on button "Видео" at bounding box center [534, 204] width 11 height 11
click at [515, 204] on label "Аудио" at bounding box center [502, 205] width 31 height 10
click at [482, 204] on button "Аудио" at bounding box center [476, 204] width 11 height 11
click at [527, 407] on p "Настройте видео караоке: используйте изображение, видео или цвет" at bounding box center [650, 405] width 359 height 14
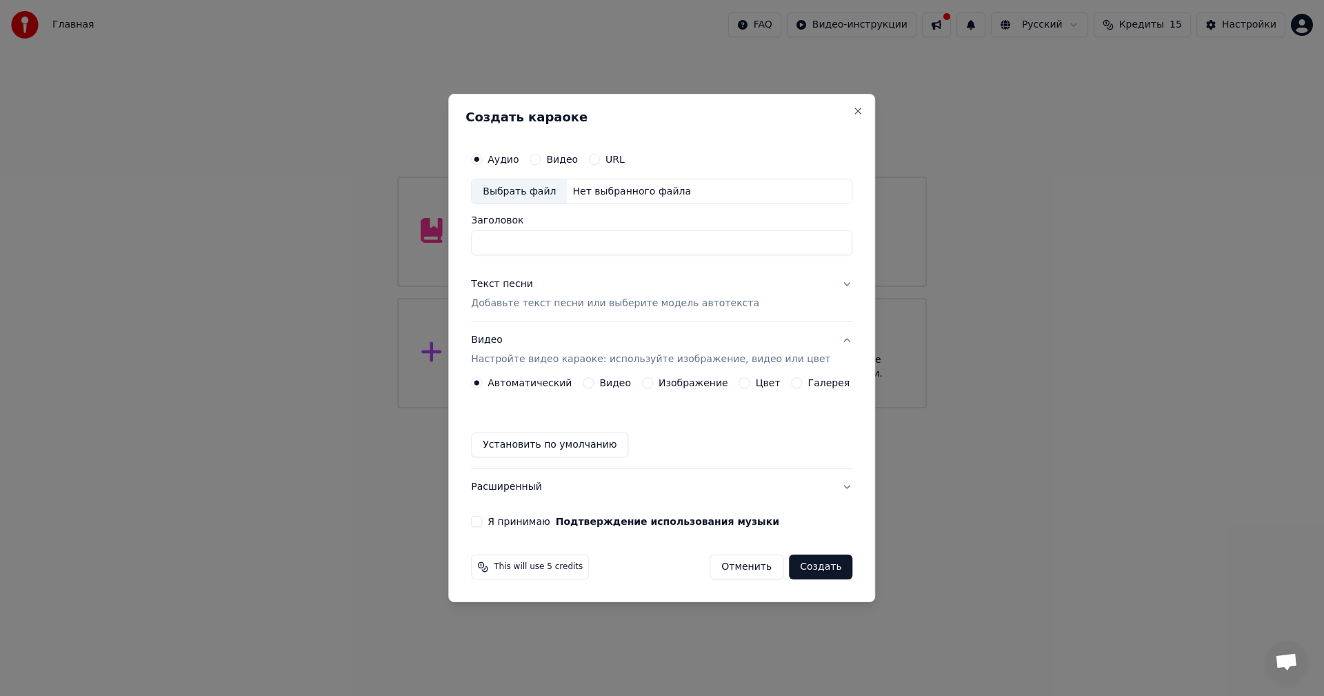
click at [660, 382] on div "Изображение" at bounding box center [685, 382] width 86 height 11
click at [653, 381] on button "Изображение" at bounding box center [647, 382] width 11 height 11
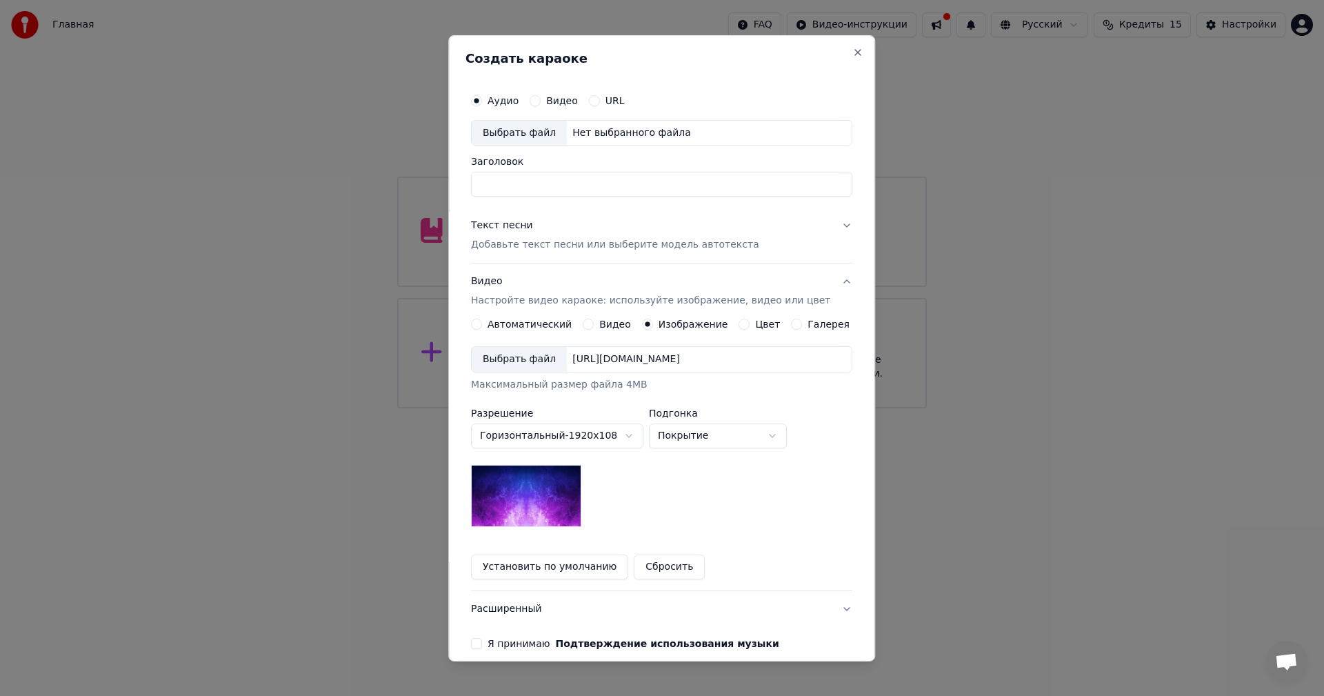
click at [549, 364] on div "Выбрать файл" at bounding box center [519, 359] width 95 height 25
click at [567, 568] on button "Установить по умолчанию" at bounding box center [549, 566] width 157 height 25
click at [515, 129] on div "Выбрать файл" at bounding box center [519, 132] width 95 height 25
click at [522, 136] on div "Выбрать файл" at bounding box center [519, 132] width 95 height 25
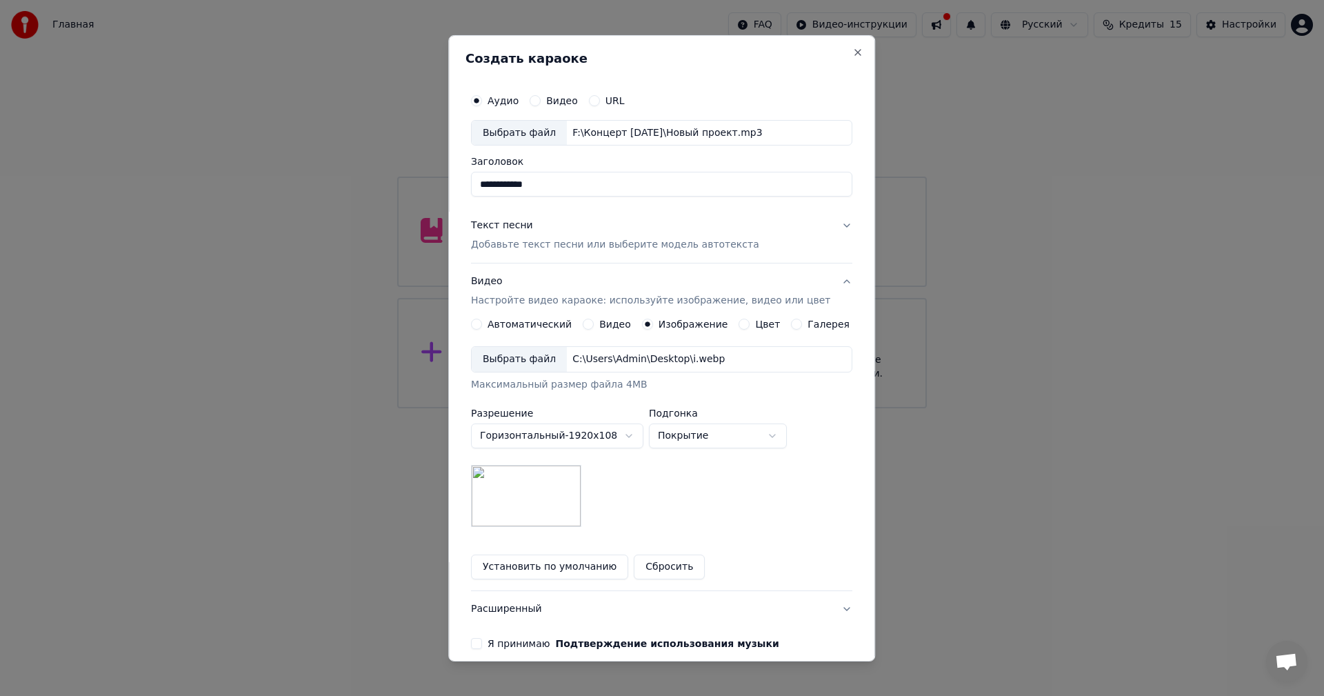
drag, startPoint x: 585, startPoint y: 181, endPoint x: 395, endPoint y: 183, distance: 190.3
click at [395, 176] on body "**********" at bounding box center [662, 204] width 1324 height 408
type input "*"
type input "*********"
click at [482, 642] on button "Я принимаю Подтверждение использования музыки" at bounding box center [476, 643] width 11 height 11
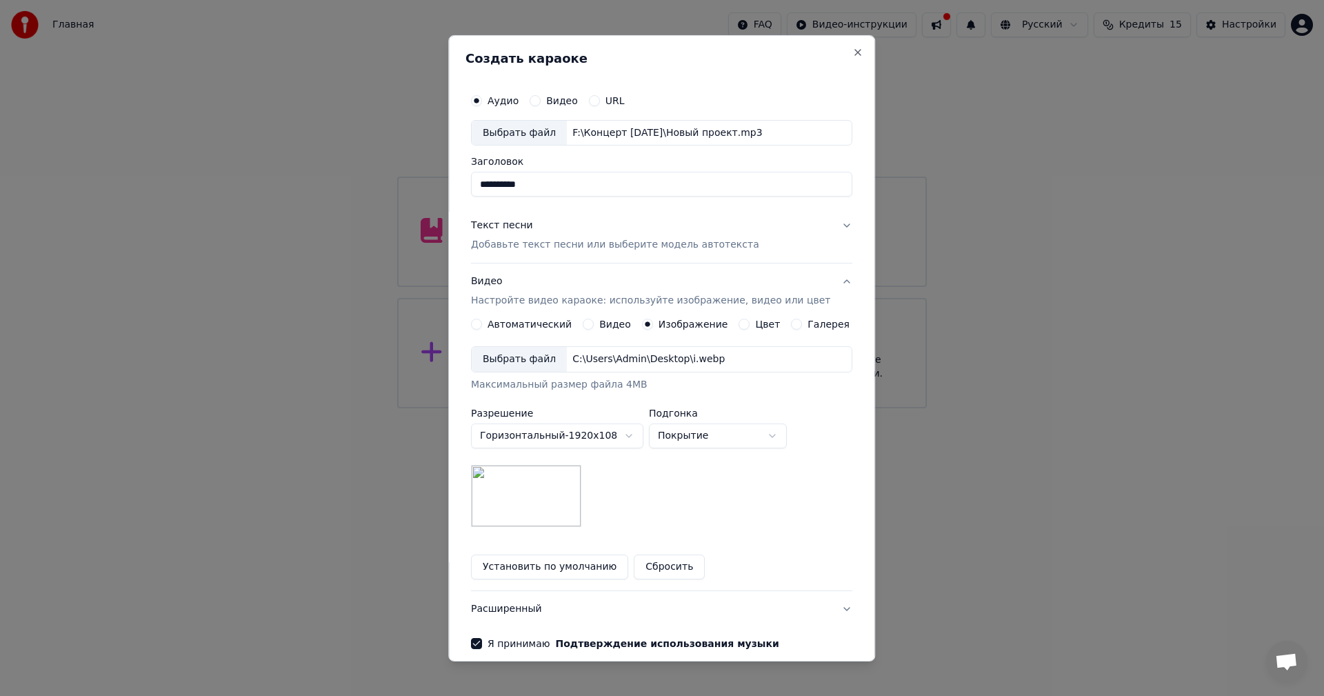
scroll to position [63, 0]
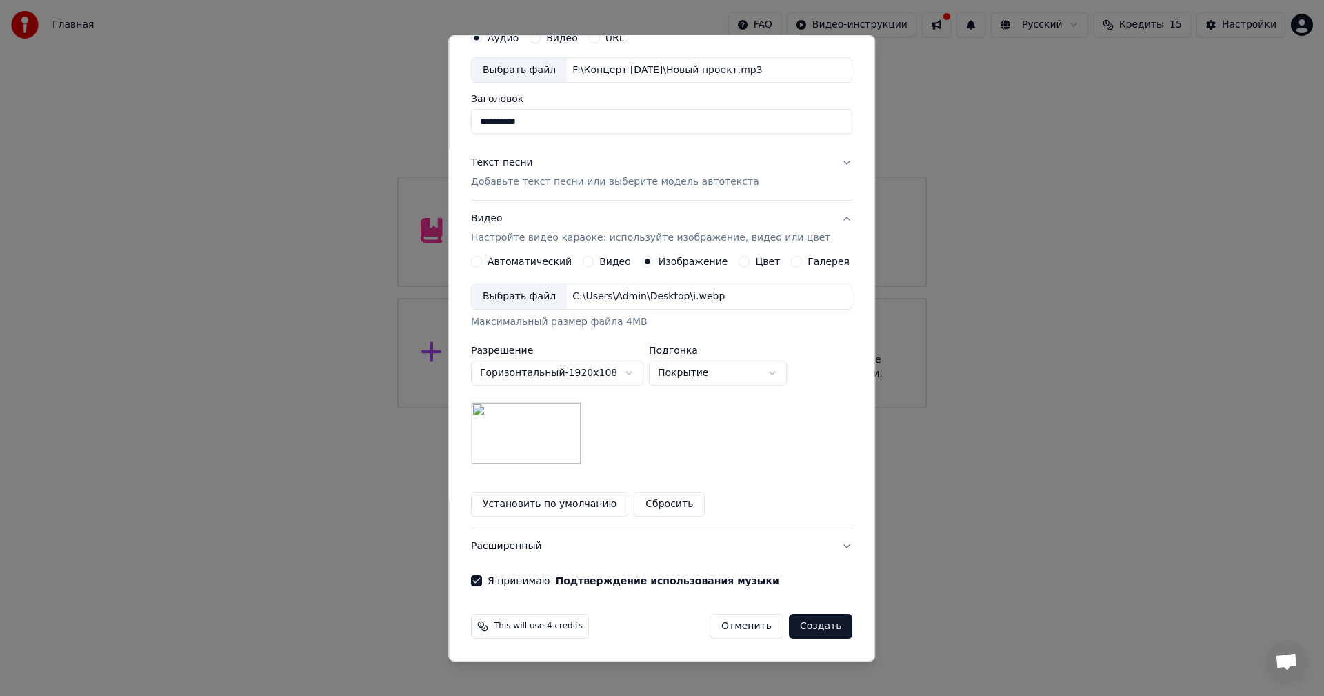
click at [794, 625] on button "Создать" at bounding box center [820, 626] width 63 height 25
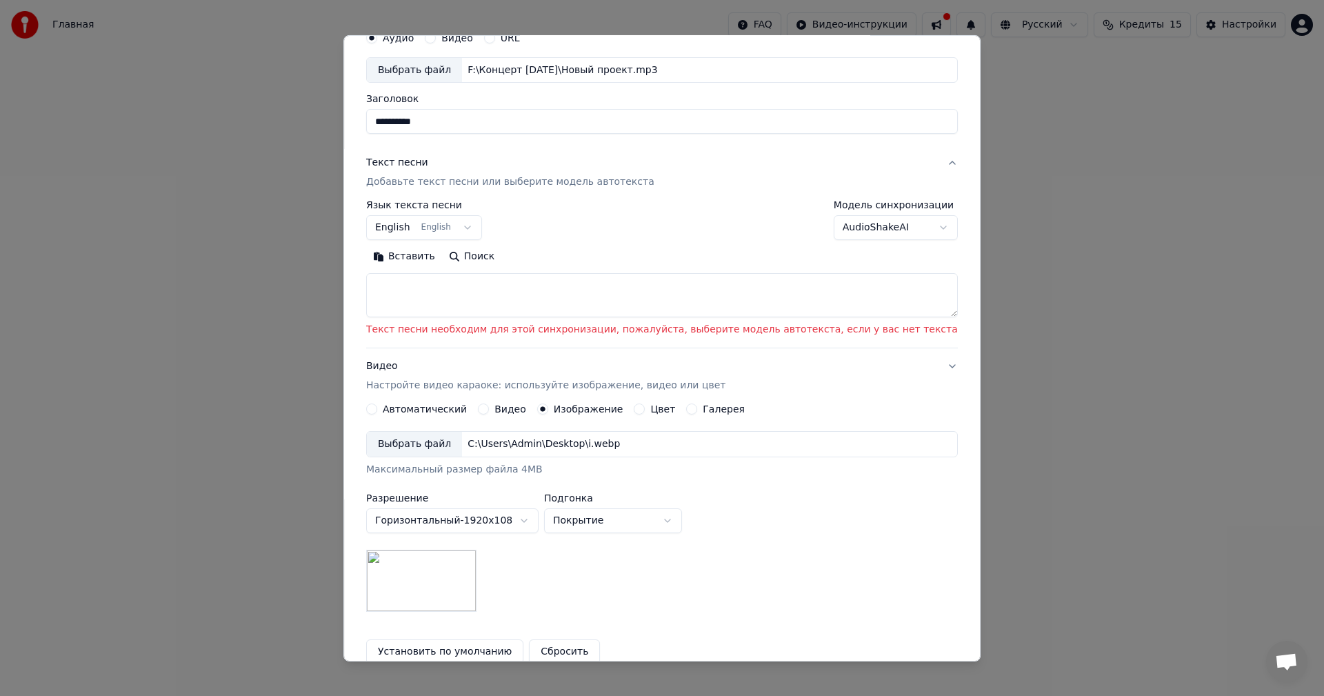
scroll to position [0, 0]
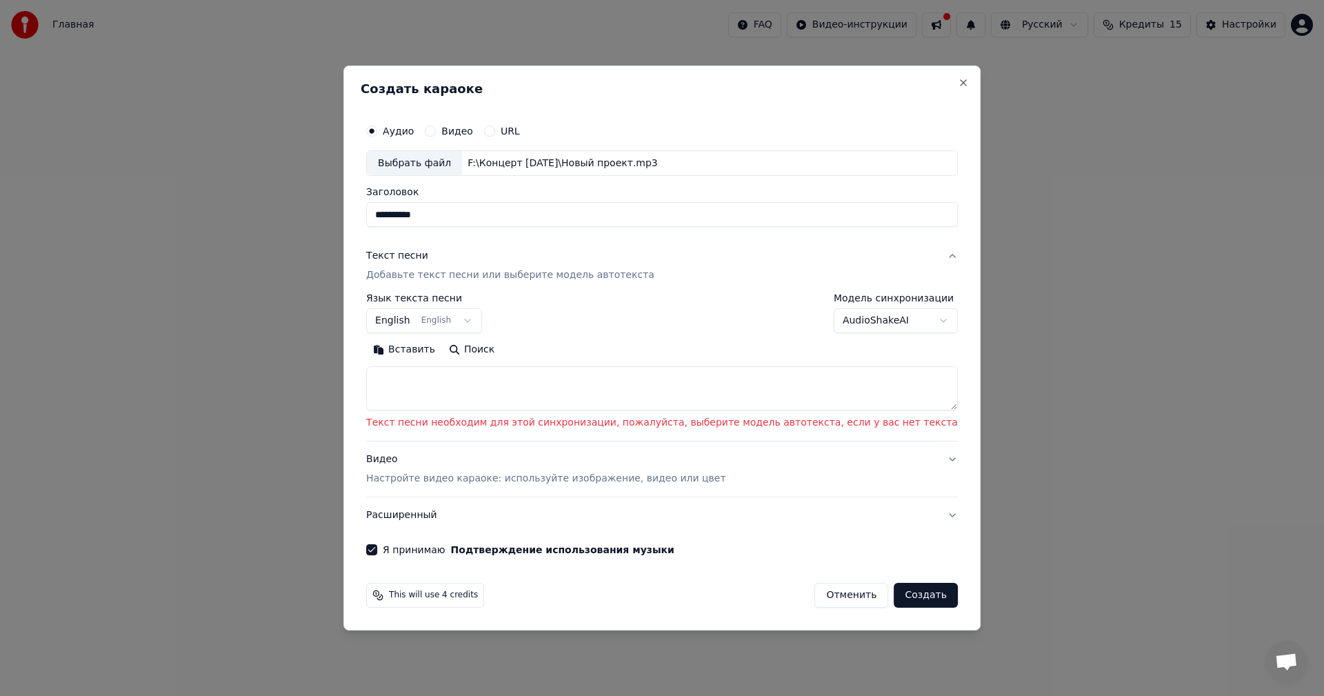
click at [443, 401] on textarea at bounding box center [662, 389] width 592 height 44
paste textarea "**********"
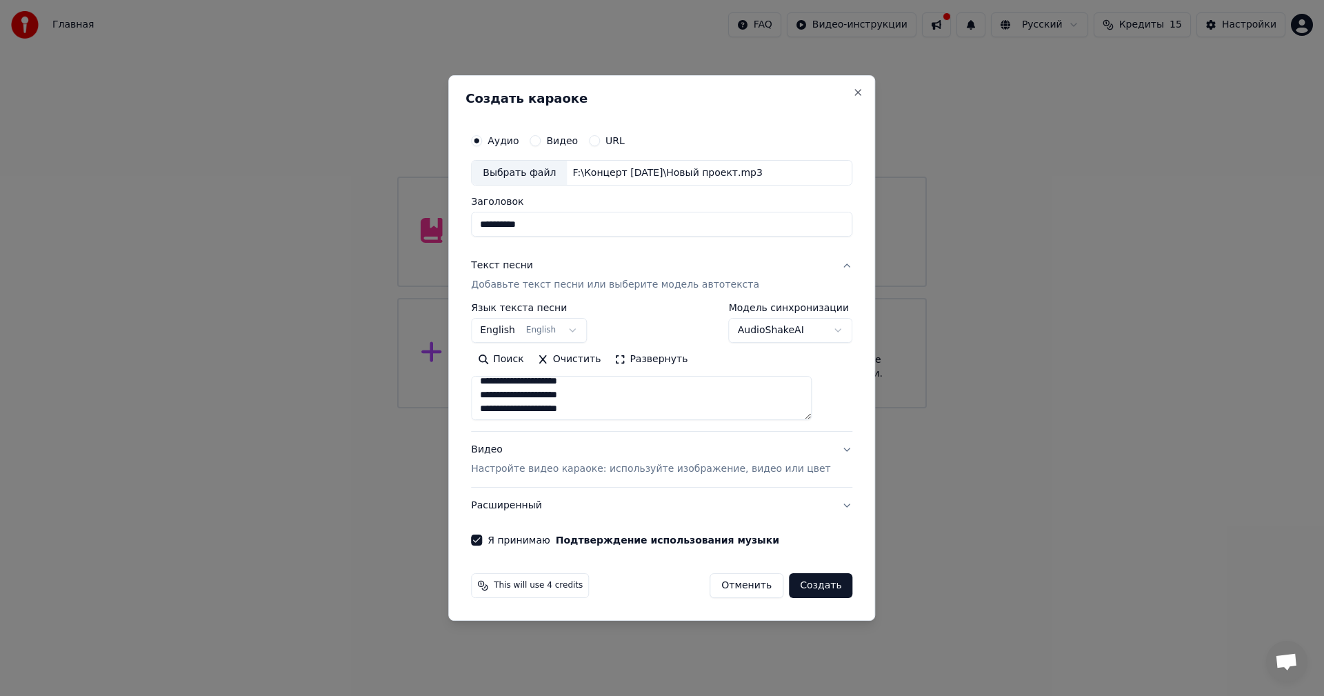
scroll to position [602, 0]
type textarea "**********"
click at [569, 325] on body "Главная FAQ Видео-инструкции Русский Кредиты 15 Настройки Добро пожаловать в Yo…" at bounding box center [662, 204] width 1324 height 408
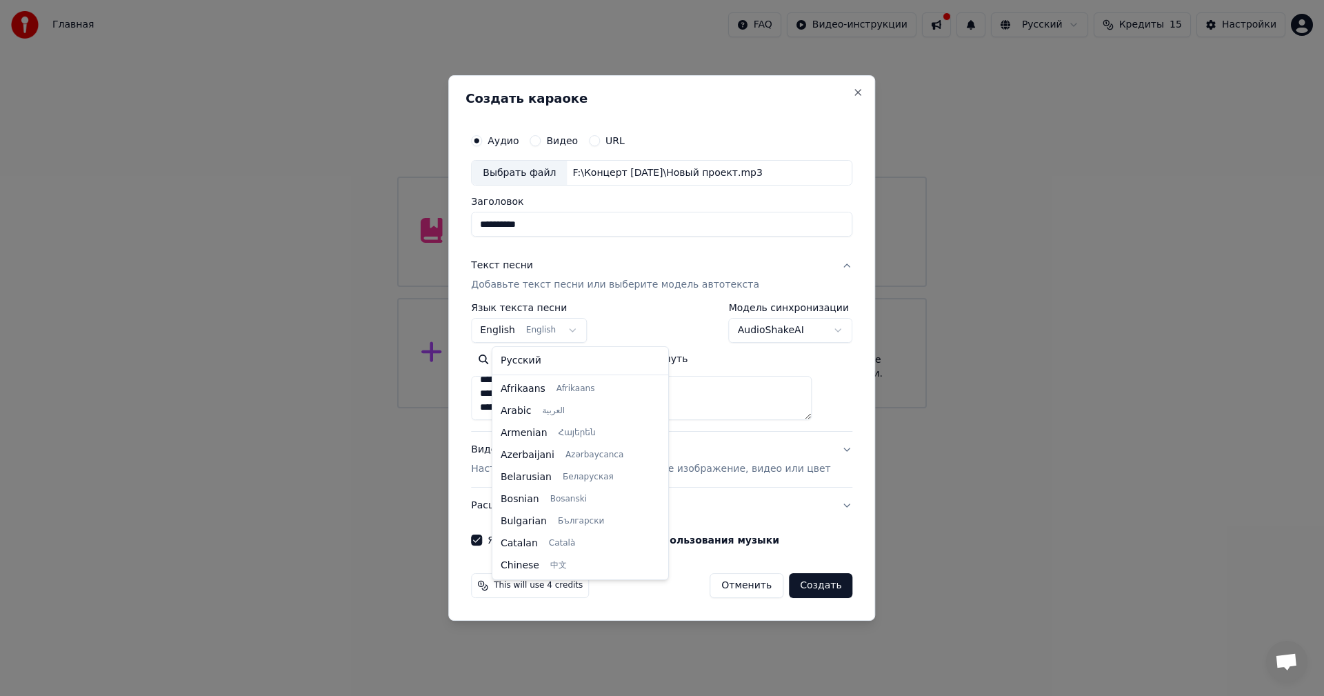
scroll to position [110, 0]
select select "**"
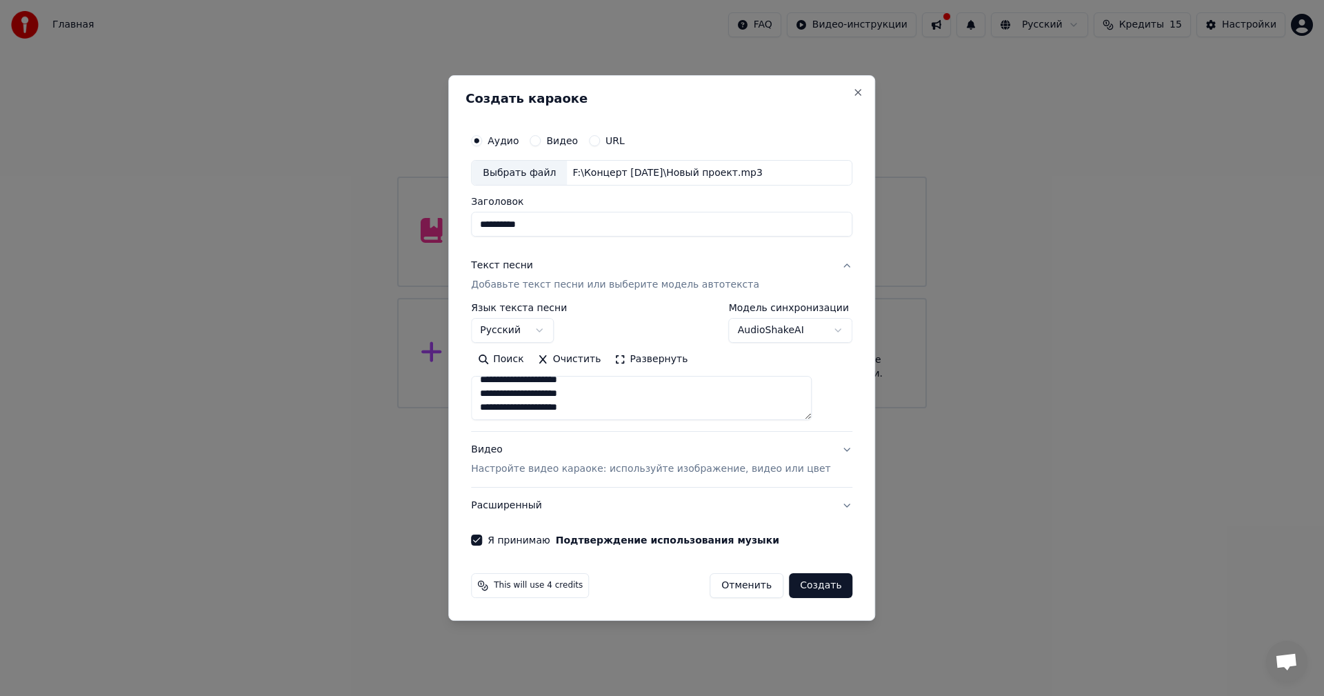
click at [795, 330] on body "Главная FAQ Видео-инструкции Русский Кредиты 15 Настройки Добро пожаловать в Yo…" at bounding box center [662, 204] width 1324 height 408
click at [808, 582] on button "Создать" at bounding box center [820, 585] width 63 height 25
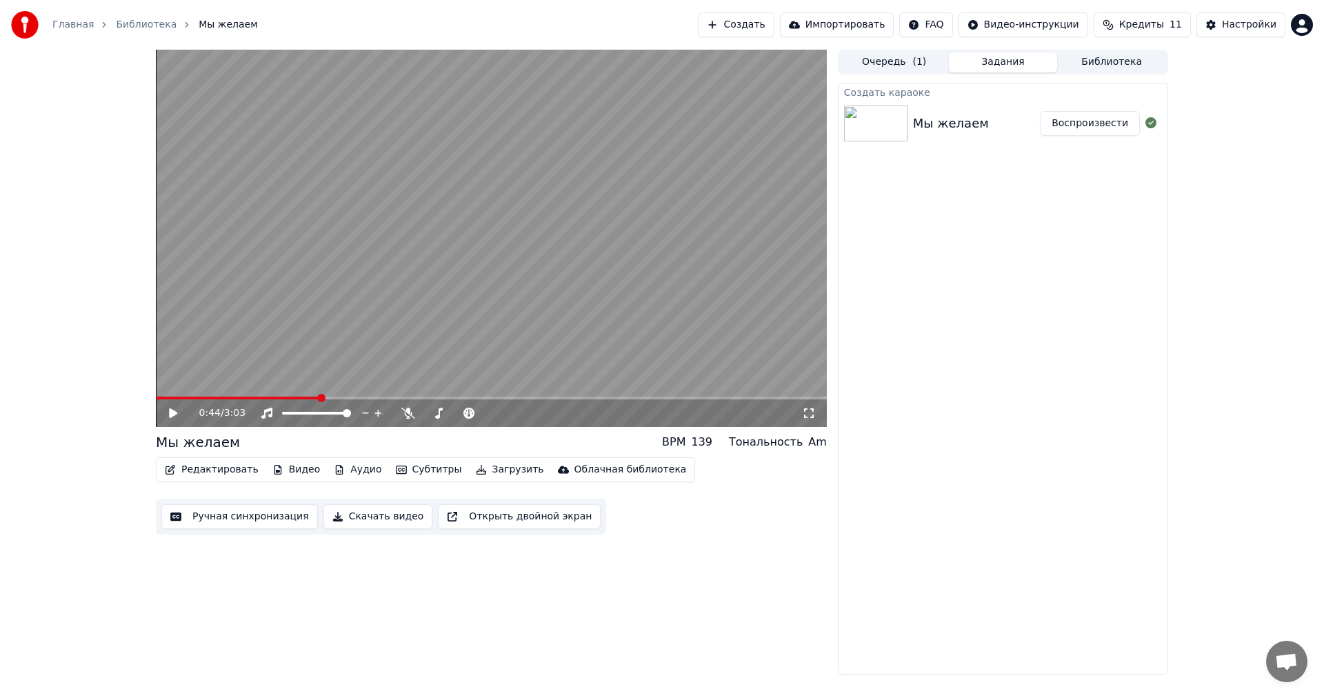
click at [355, 518] on button "Скачать видео" at bounding box center [378, 516] width 110 height 25
click at [1109, 128] on button "Показать" at bounding box center [1104, 123] width 71 height 25
